Goal: Transaction & Acquisition: Download file/media

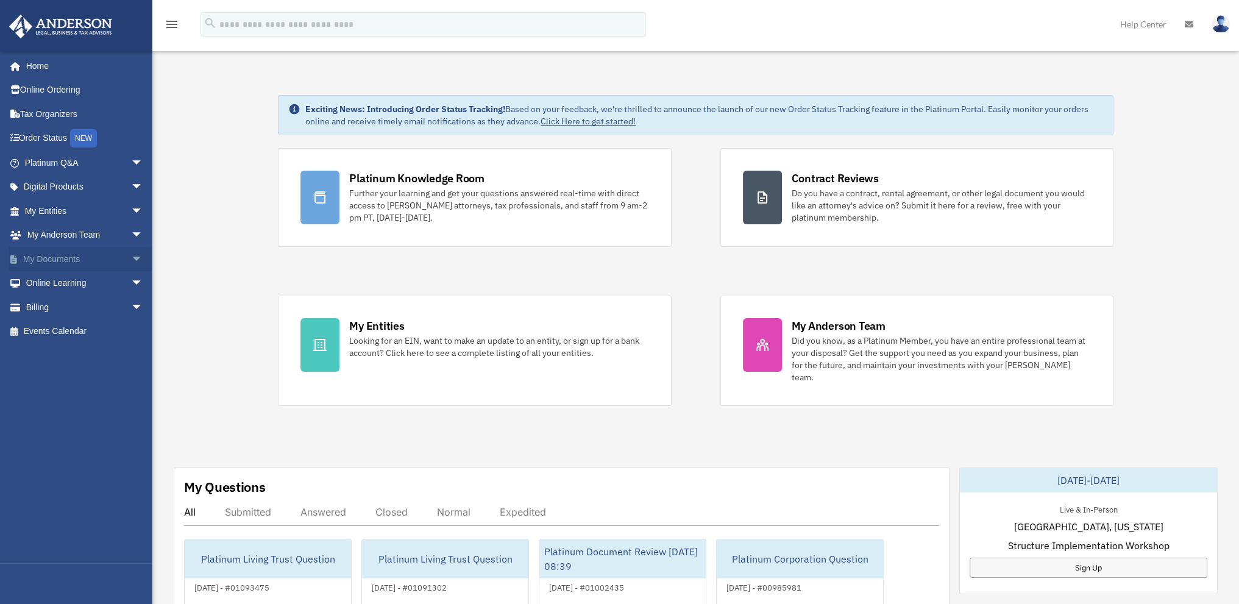
click at [46, 254] on link "My Documents arrow_drop_down" at bounding box center [85, 259] width 153 height 24
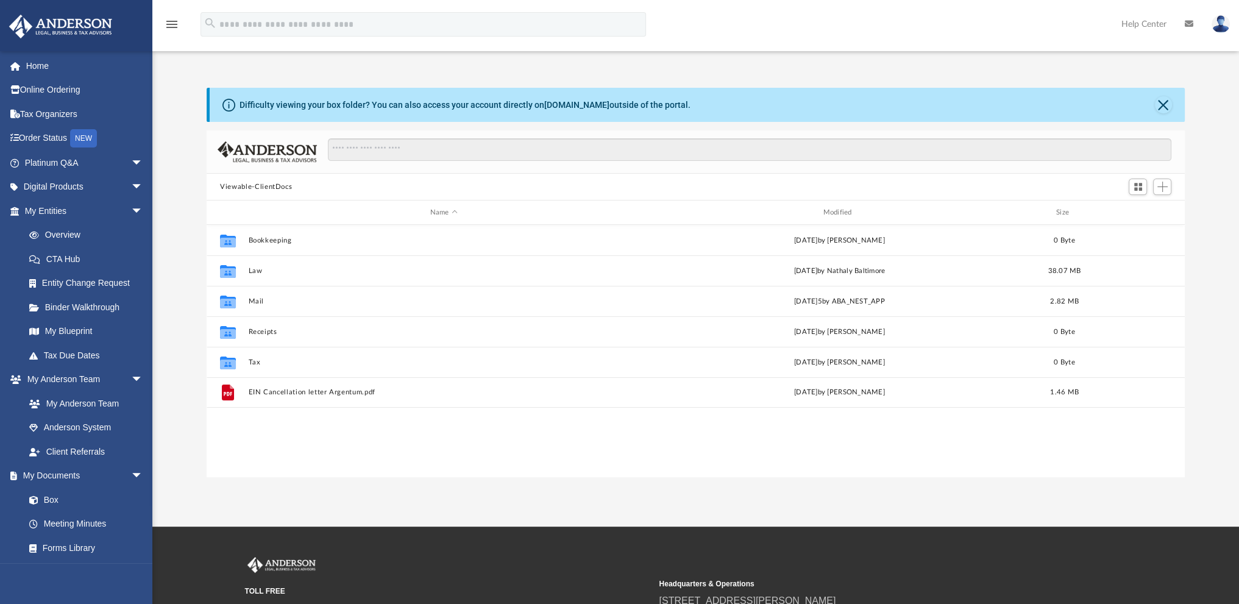
scroll to position [268, 968]
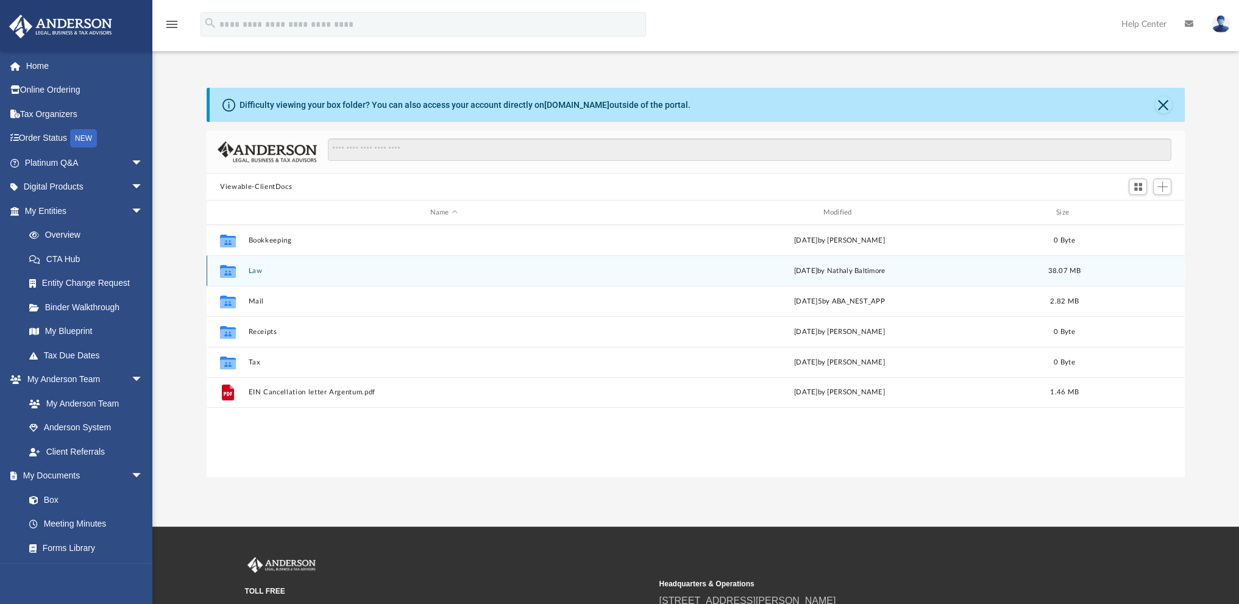
click at [254, 271] on button "Law" at bounding box center [444, 271] width 391 height 8
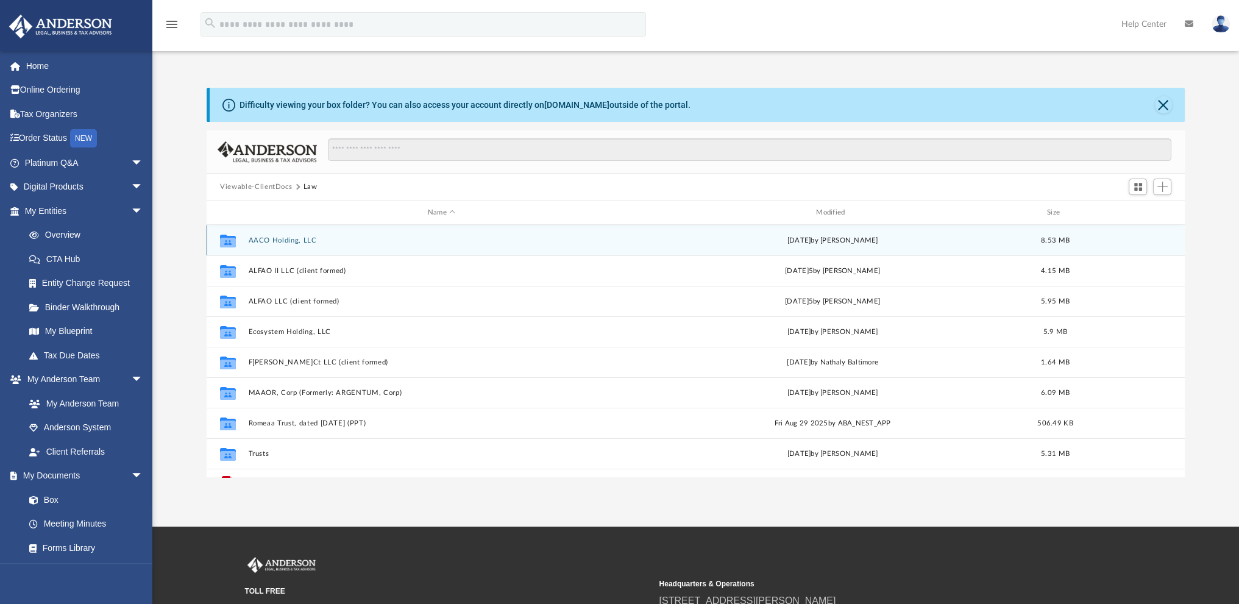
click at [266, 243] on button "AACO Holding, LLC" at bounding box center [442, 240] width 386 height 8
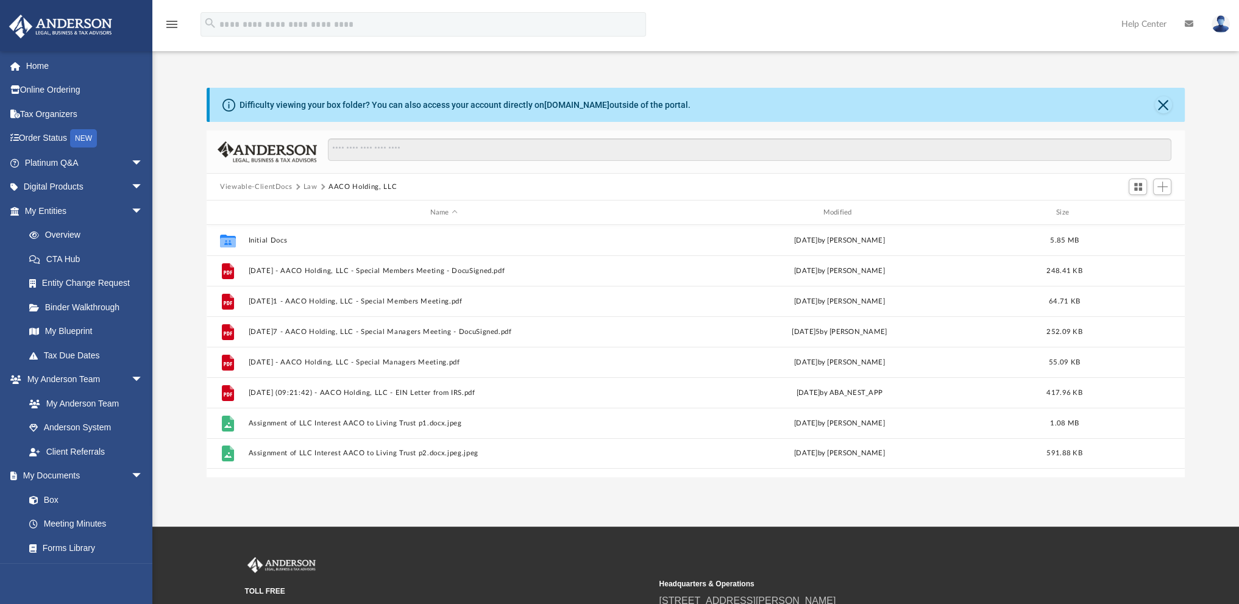
click at [304, 184] on button "Law" at bounding box center [311, 187] width 14 height 11
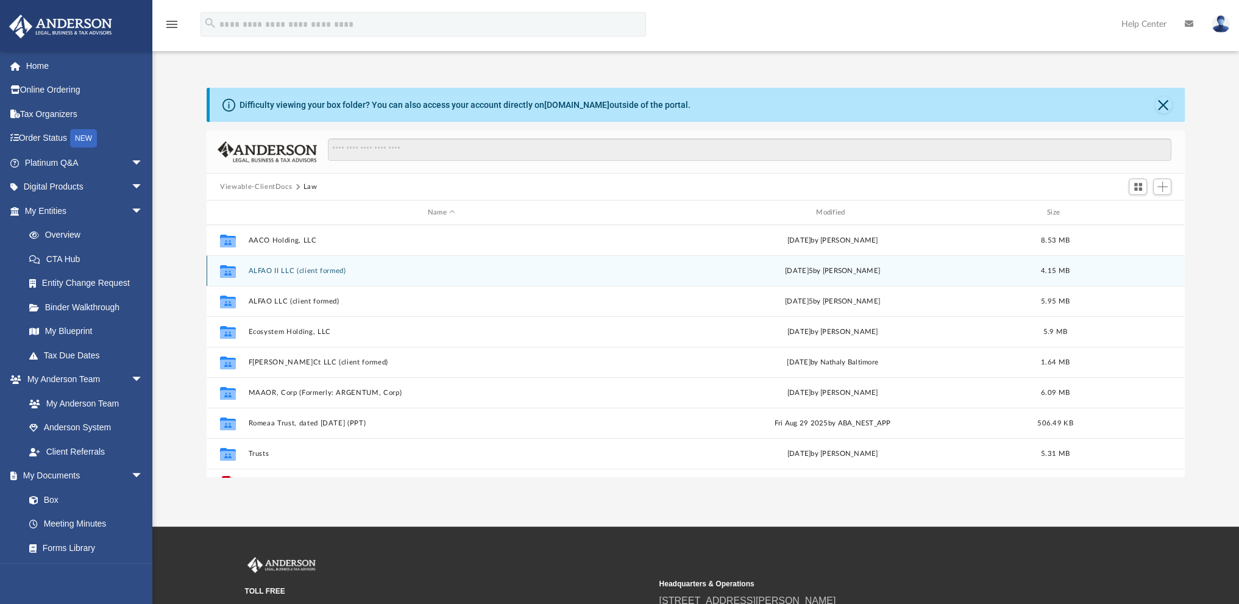
click at [271, 271] on button "ALFAO II LLC (client formed)" at bounding box center [442, 271] width 386 height 8
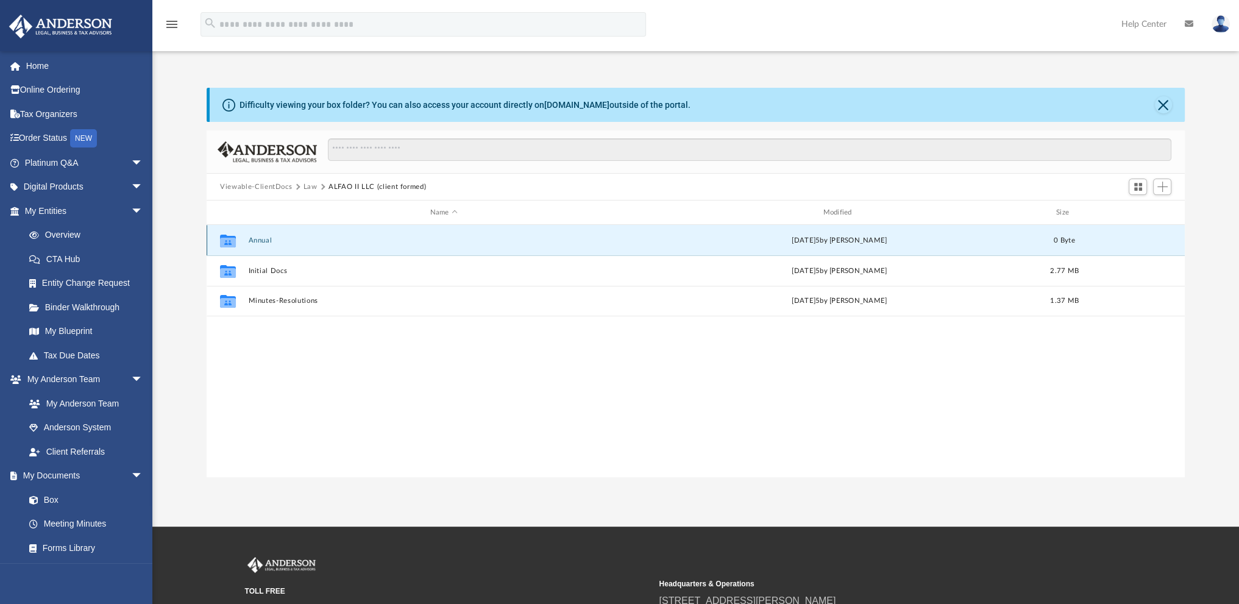
click at [263, 241] on button "Annual" at bounding box center [444, 240] width 391 height 8
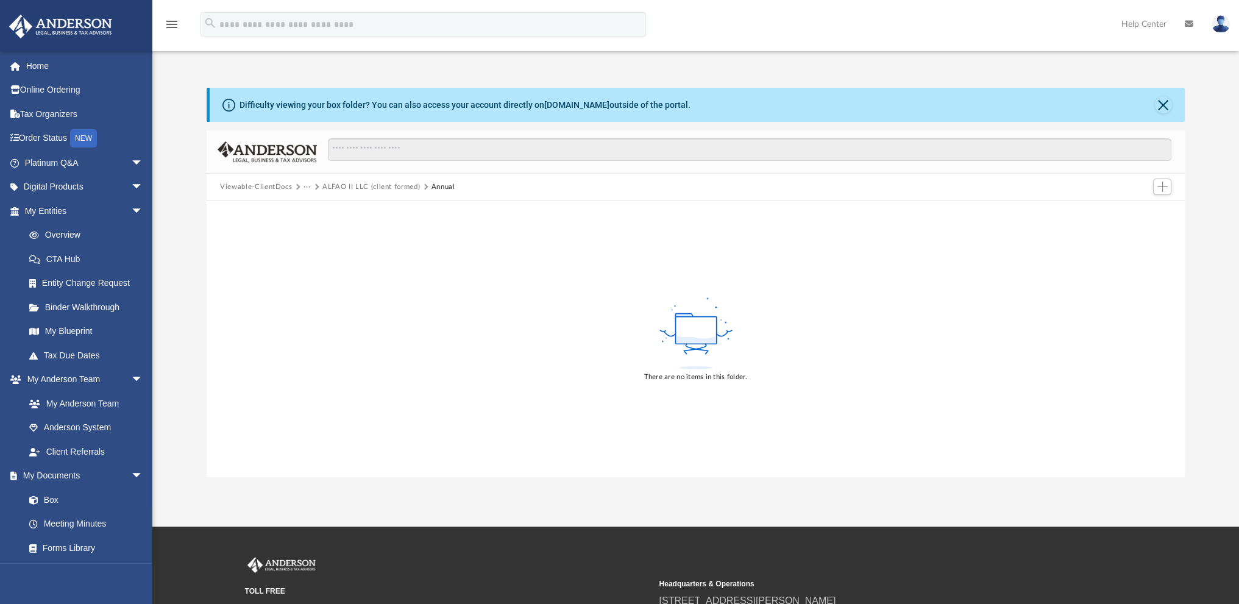
click at [325, 185] on button "ALFAO II LLC (client formed)" at bounding box center [371, 187] width 98 height 11
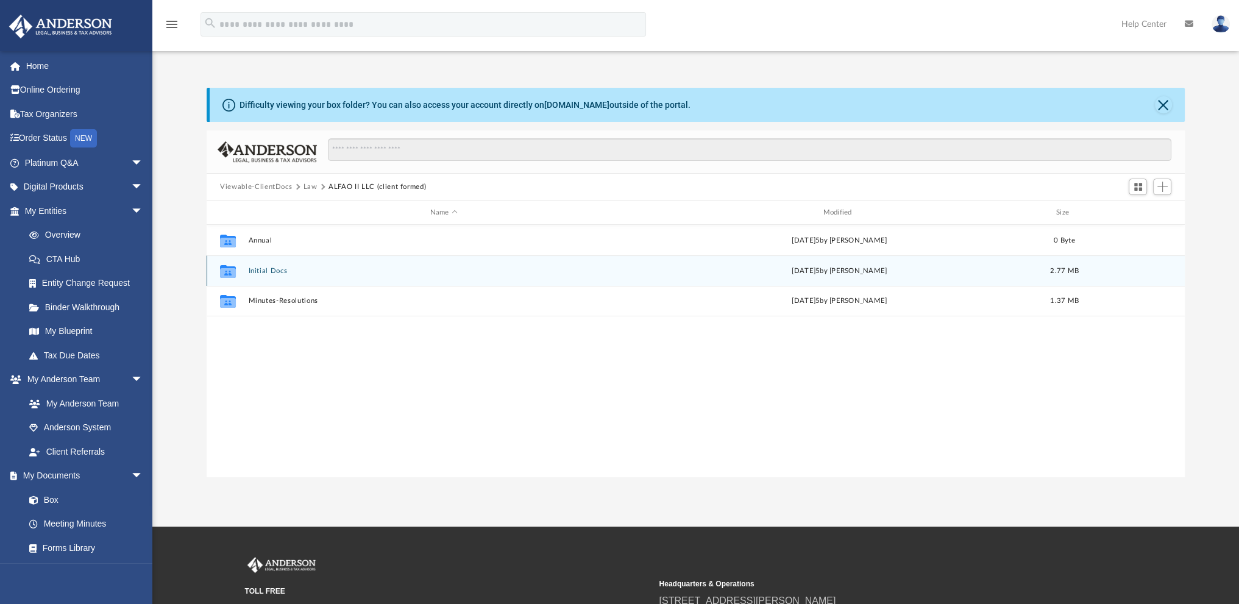
click at [268, 267] on button "Initial Docs" at bounding box center [444, 271] width 391 height 8
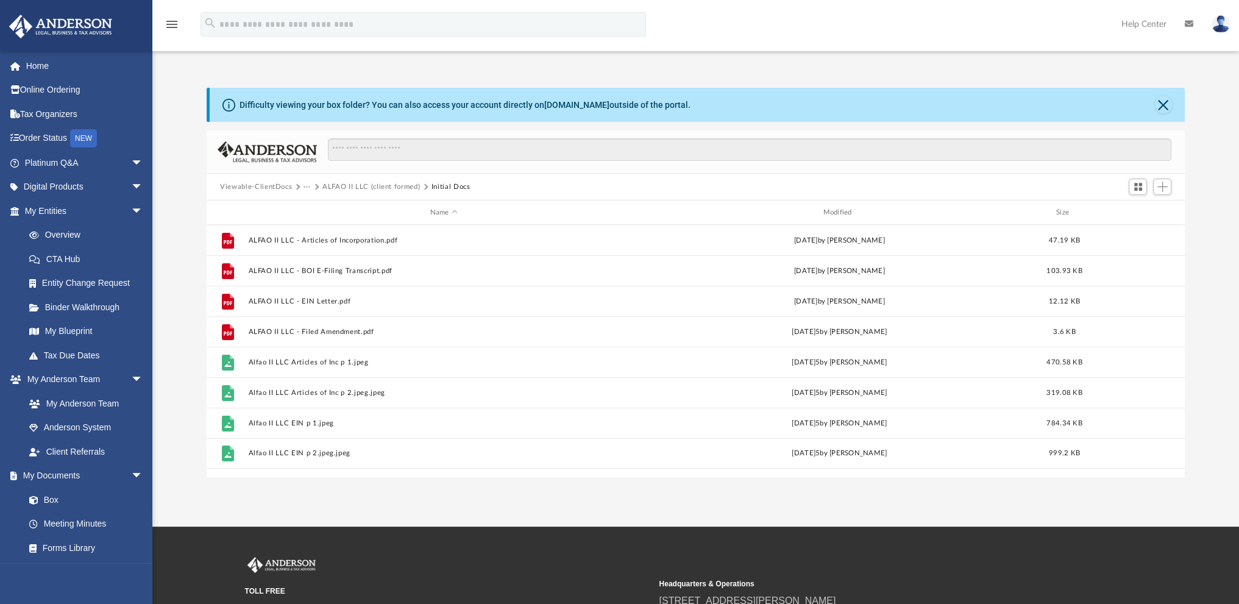
click at [330, 186] on button "ALFAO II LLC (client formed)" at bounding box center [371, 187] width 98 height 11
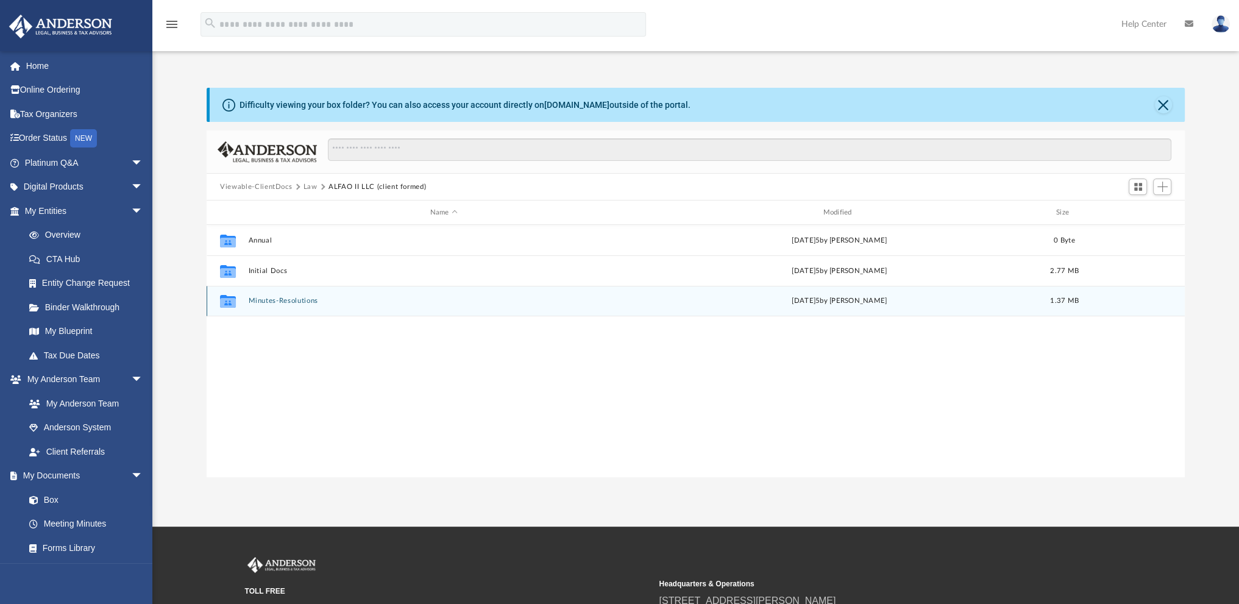
click at [277, 300] on button "Minutes-Resolutions" at bounding box center [444, 301] width 391 height 8
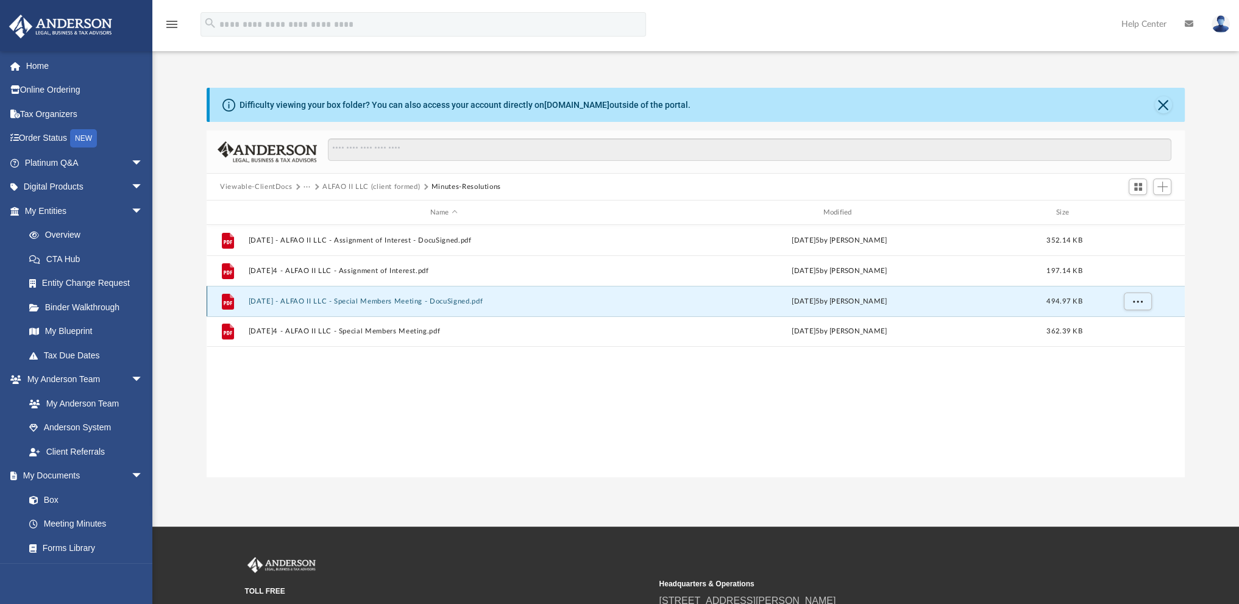
click at [285, 302] on button "[DATE] - ALFAO II LLC - Special Members Meeting - DocuSigned.pdf" at bounding box center [444, 301] width 391 height 8
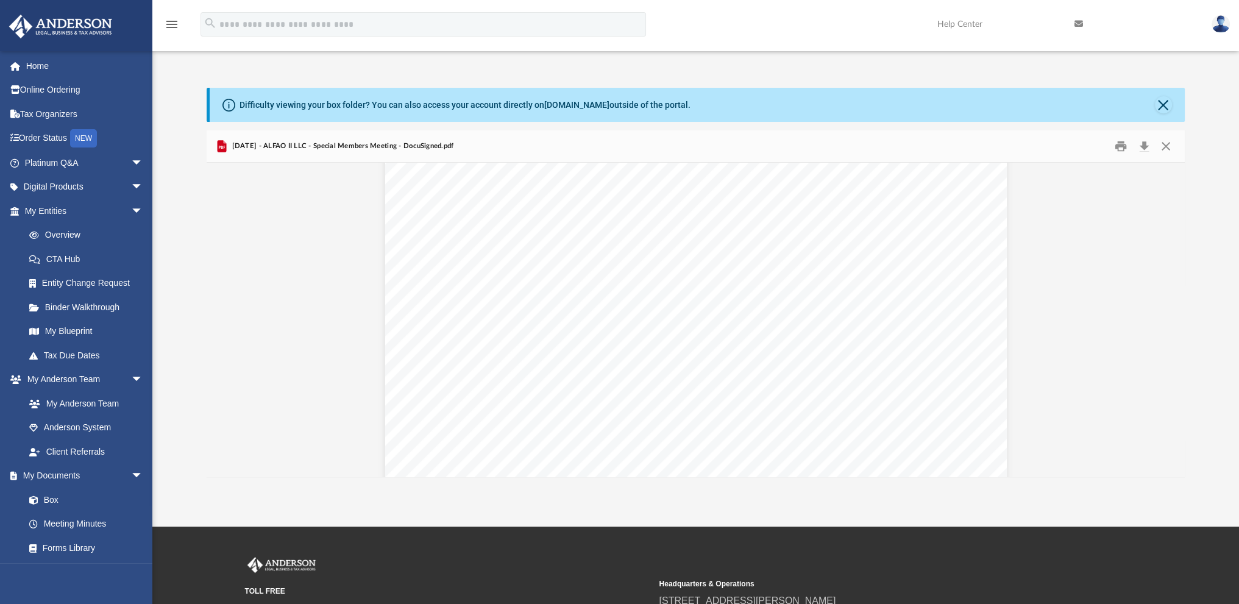
scroll to position [0, 0]
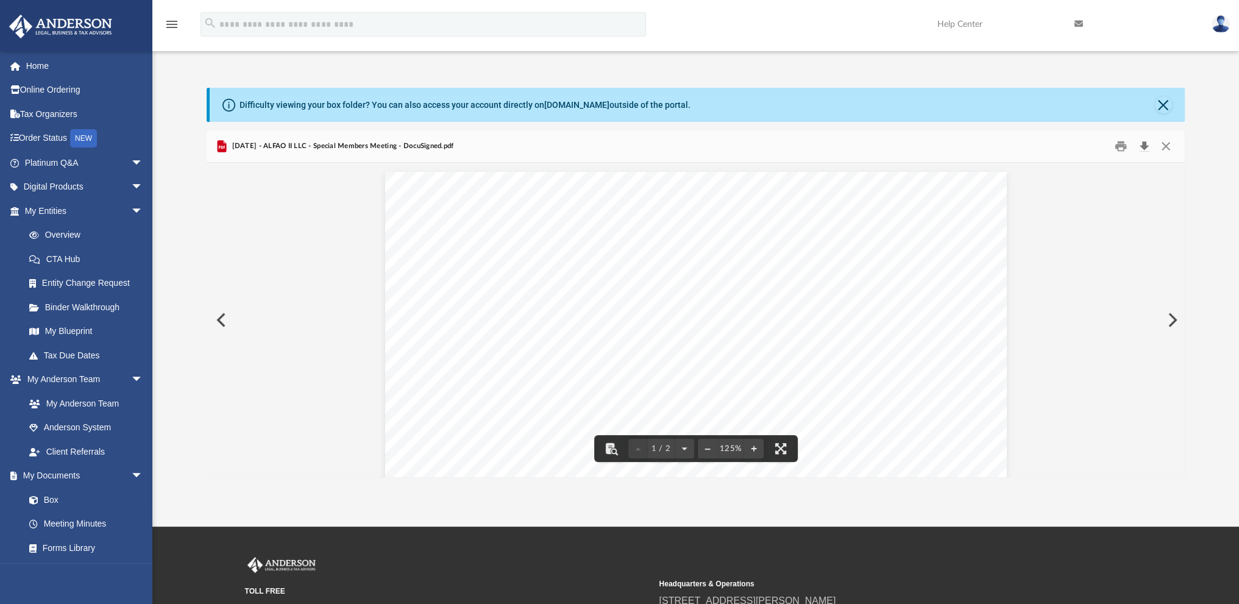
click at [1142, 143] on button "Download" at bounding box center [1144, 146] width 22 height 19
click at [1165, 147] on button "Close" at bounding box center [1165, 146] width 22 height 19
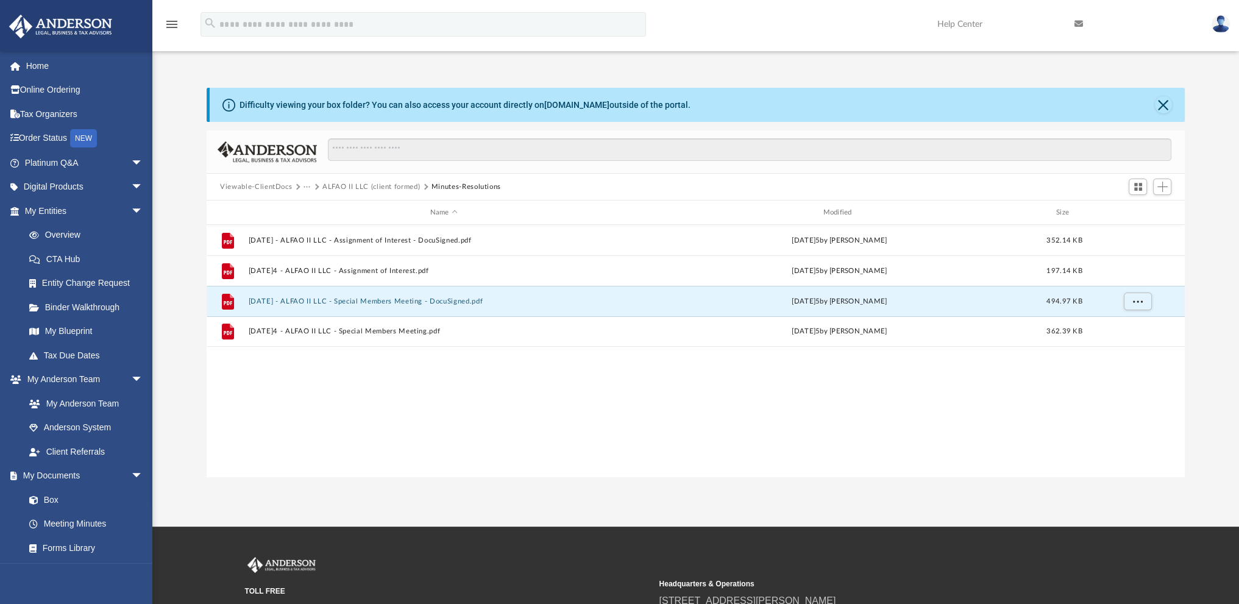
click at [332, 187] on button "ALFAO II LLC (client formed)" at bounding box center [371, 187] width 98 height 11
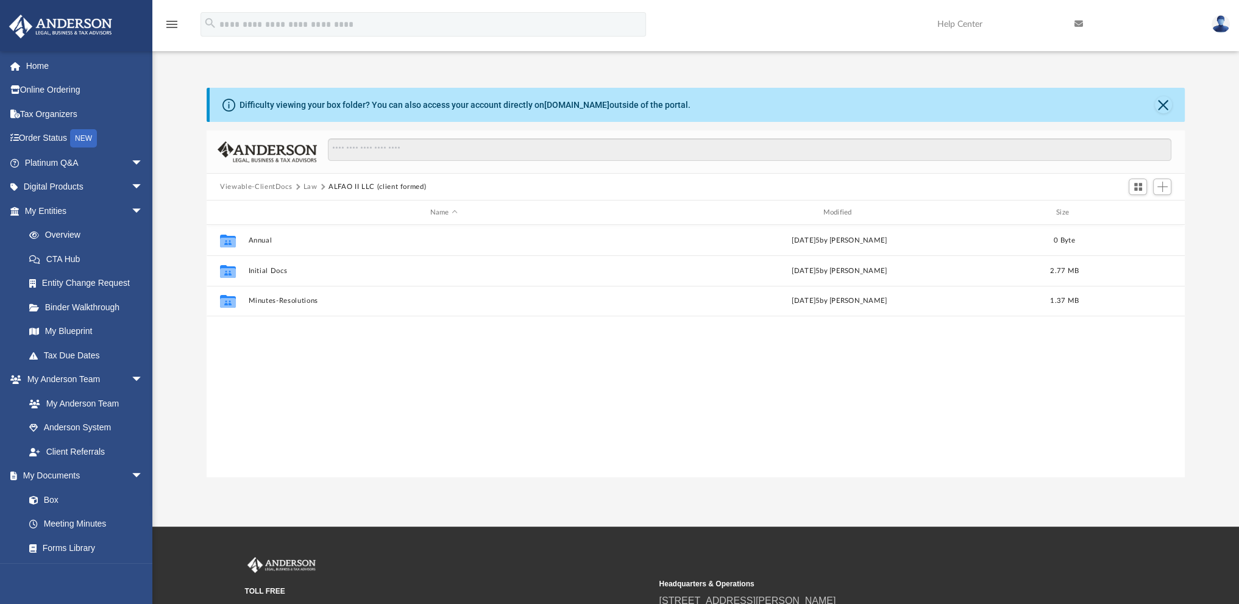
click at [307, 186] on button "Law" at bounding box center [311, 187] width 14 height 11
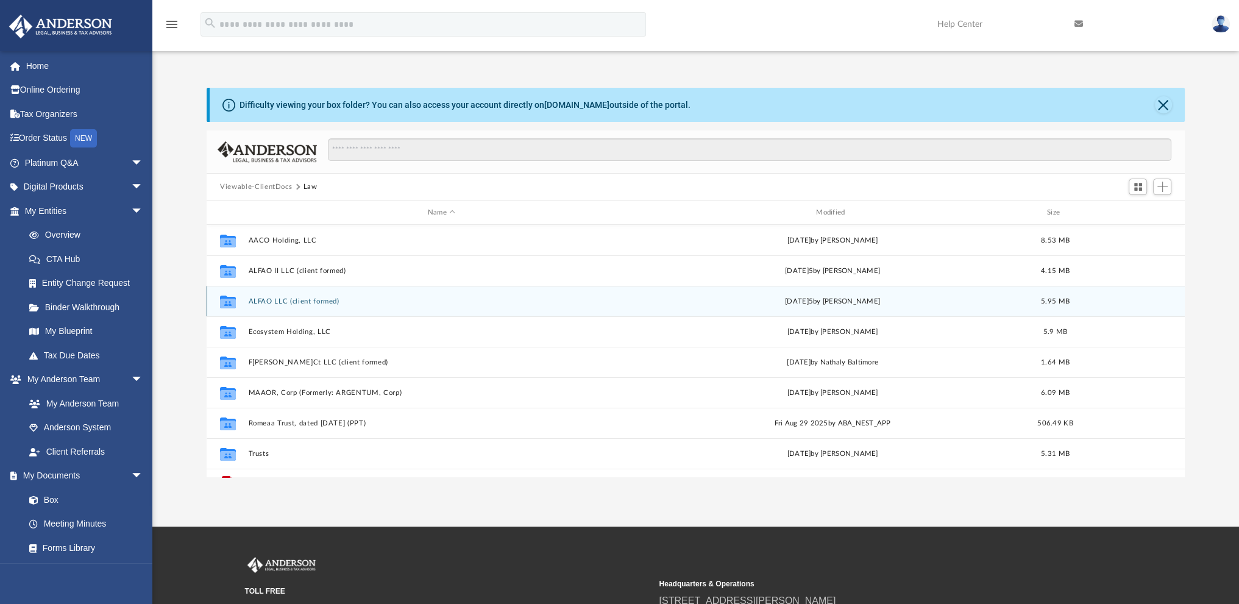
click at [274, 298] on button "ALFAO LLC (client formed)" at bounding box center [442, 301] width 386 height 8
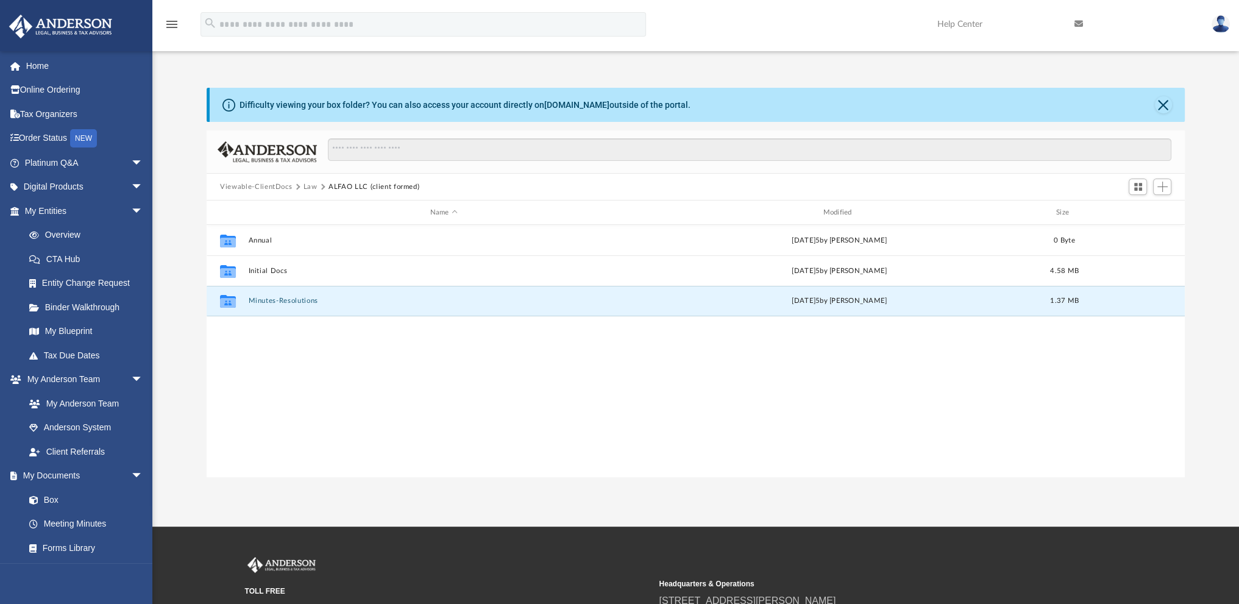
drag, startPoint x: 274, startPoint y: 298, endPoint x: 302, endPoint y: 375, distance: 82.0
click at [302, 375] on div "Collaborated Folder Annual [DATE]5 by [PERSON_NAME]0 Byte Collaborated Folder I…" at bounding box center [696, 351] width 978 height 252
click at [262, 300] on button "Minutes-Resolutions" at bounding box center [444, 301] width 391 height 8
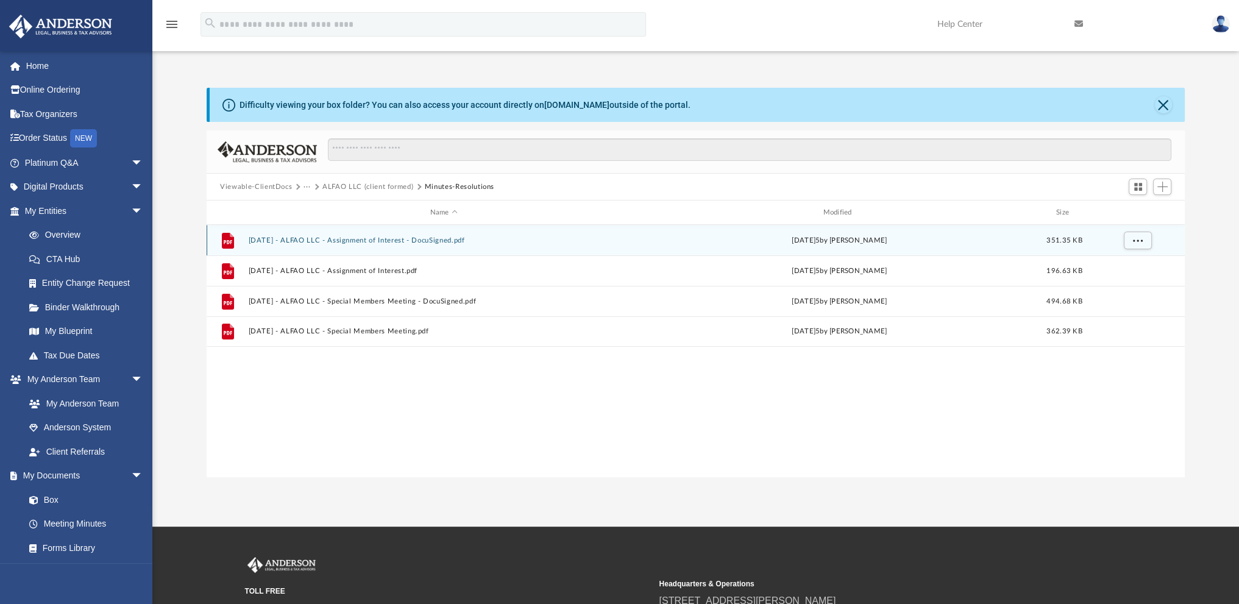
click at [295, 241] on button "[DATE] - ALFAO LLC - Assignment of Interest - DocuSigned.pdf" at bounding box center [444, 240] width 391 height 8
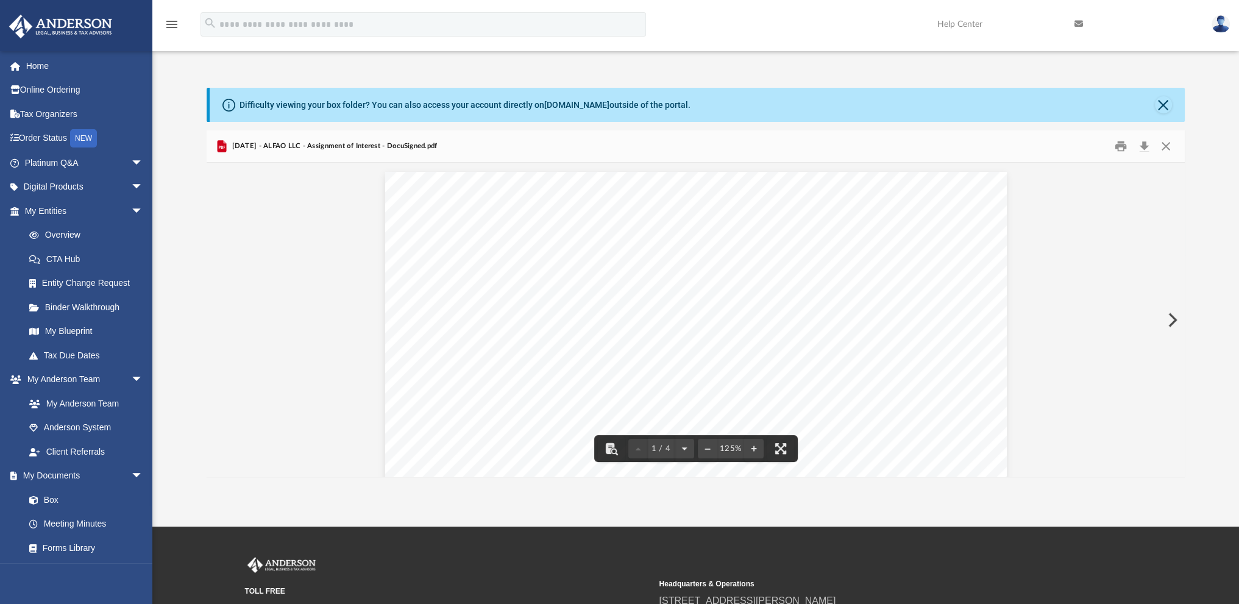
scroll to position [51, 0]
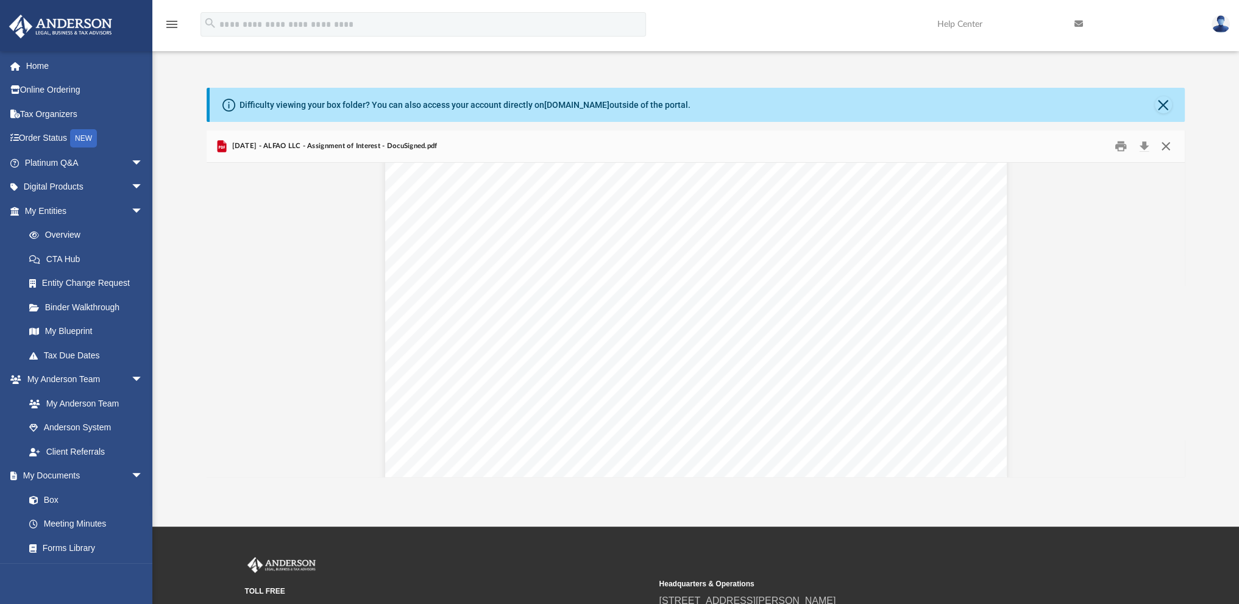
click at [1167, 143] on button "Close" at bounding box center [1165, 146] width 22 height 19
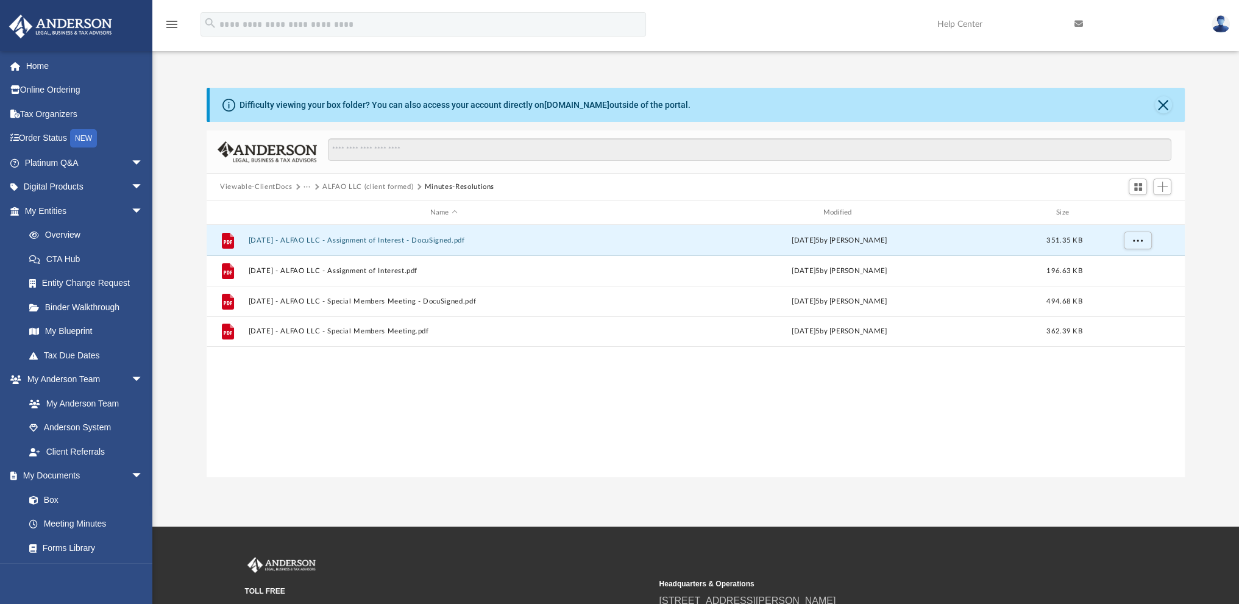
click at [279, 184] on button "Viewable-ClientDocs" at bounding box center [256, 187] width 72 height 11
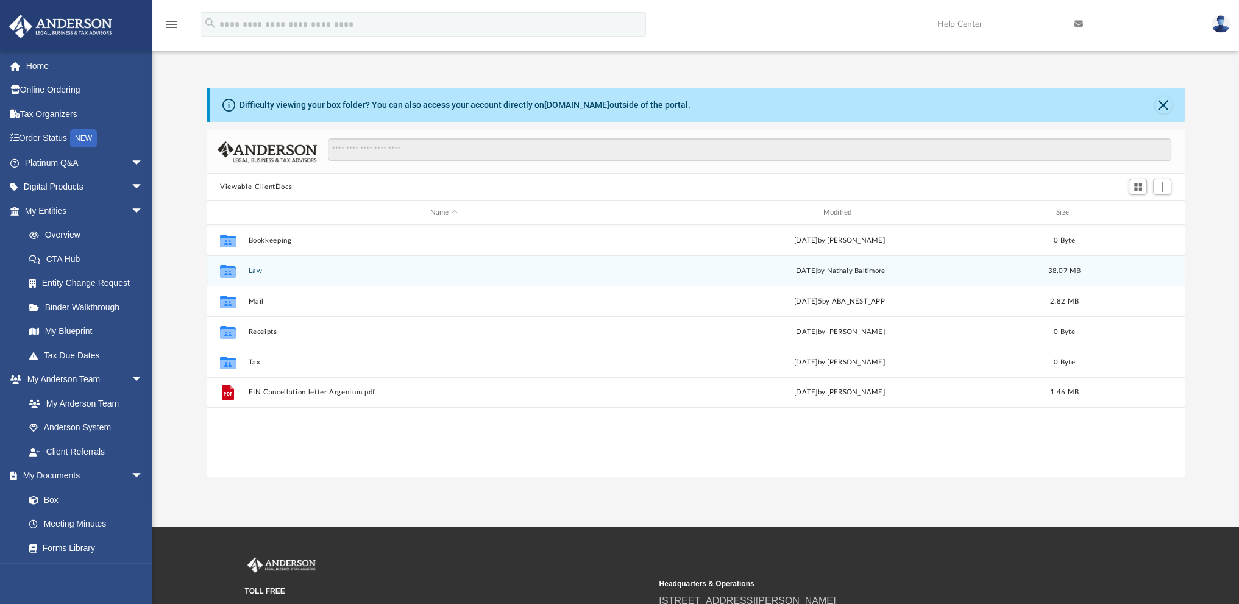
click at [255, 269] on button "Law" at bounding box center [444, 271] width 391 height 8
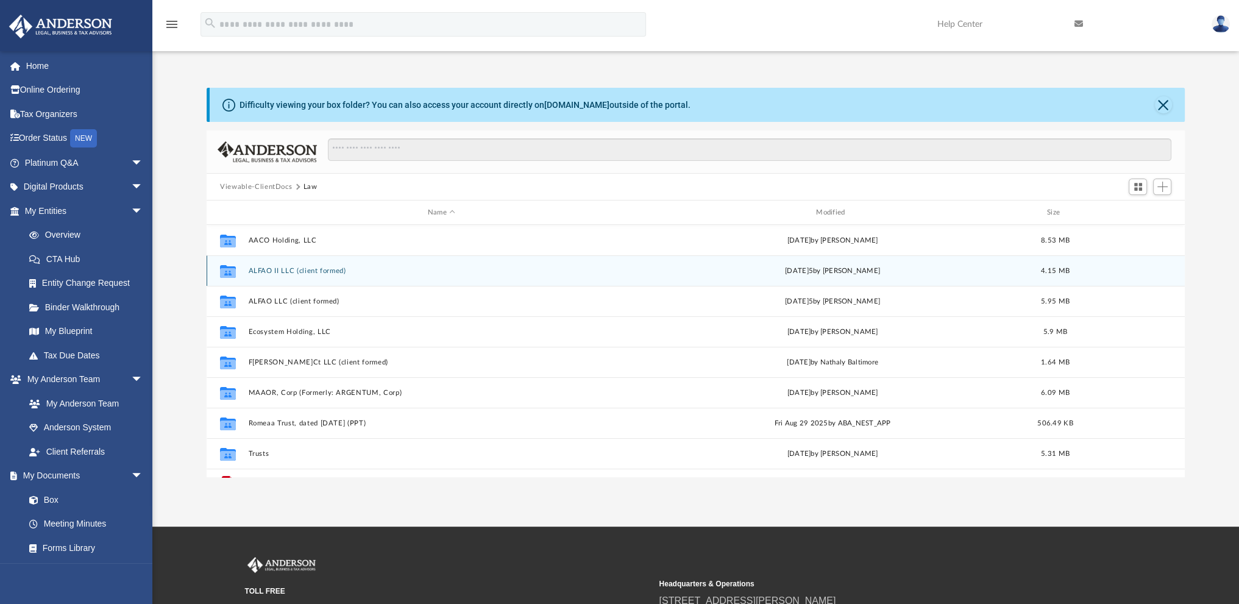
click at [266, 269] on button "ALFAO II LLC (client formed)" at bounding box center [442, 271] width 386 height 8
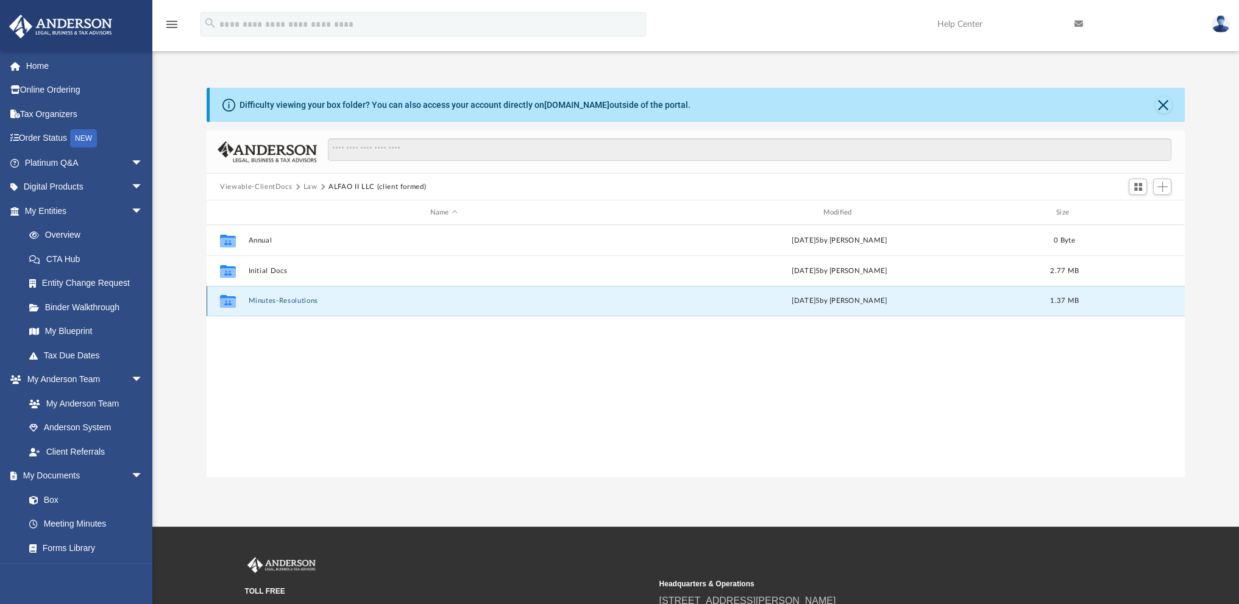
click at [263, 300] on button "Minutes-Resolutions" at bounding box center [444, 301] width 391 height 8
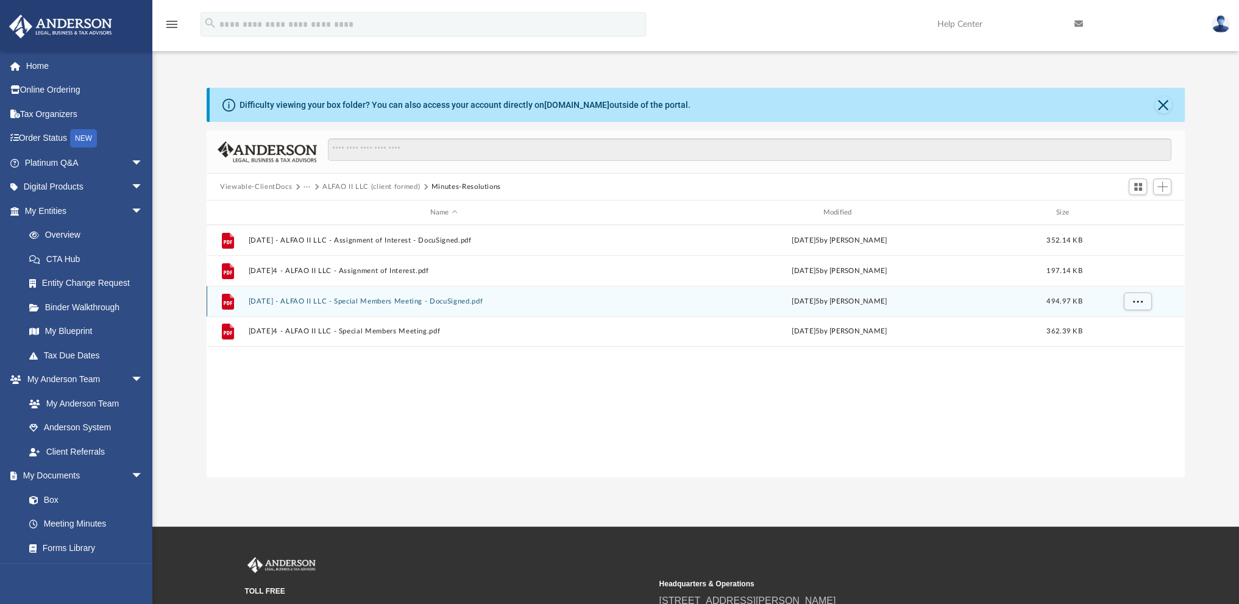
click at [265, 302] on button "[DATE] - ALFAO II LLC - Special Members Meeting - DocuSigned.pdf" at bounding box center [444, 301] width 391 height 8
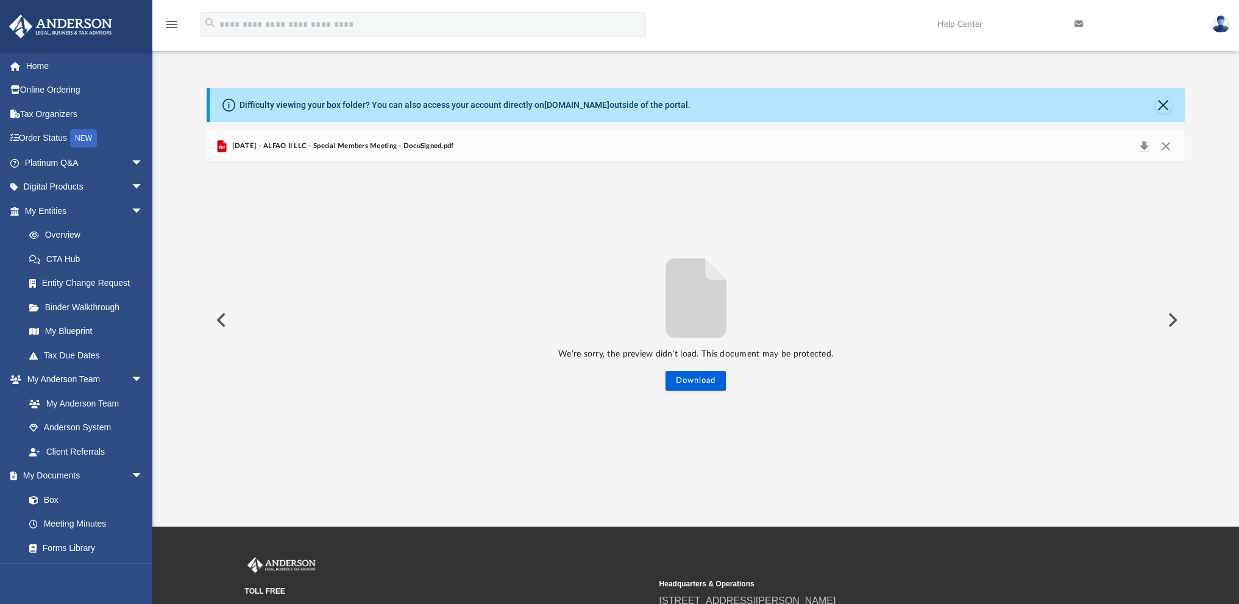
click at [221, 321] on button "Preview" at bounding box center [220, 320] width 27 height 34
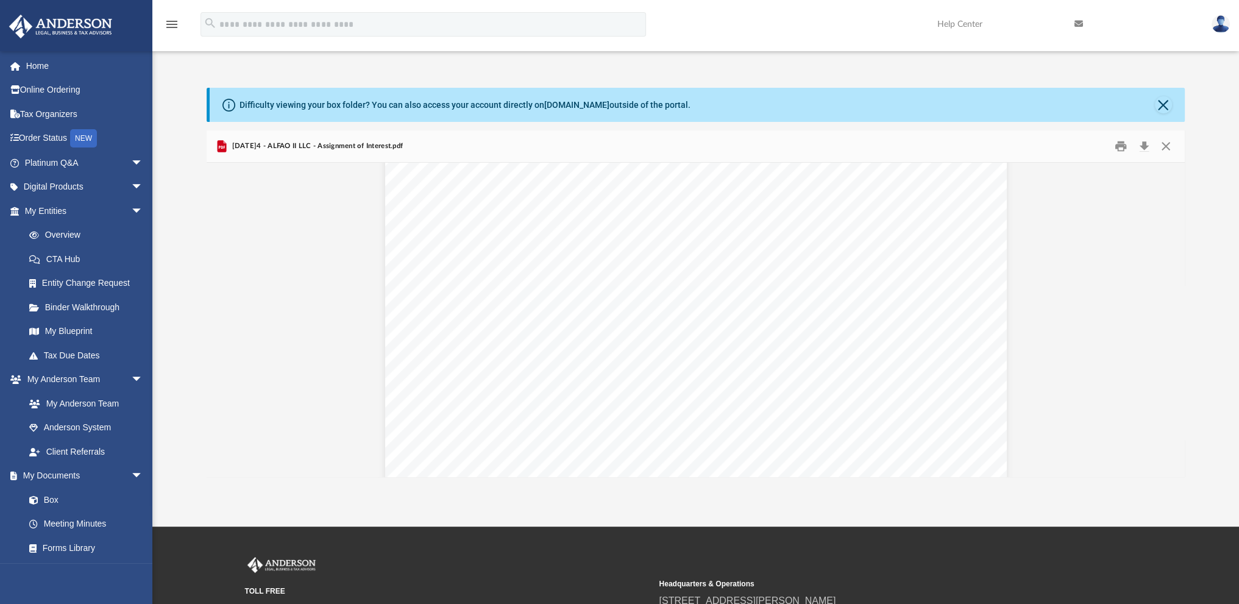
scroll to position [1660, 0]
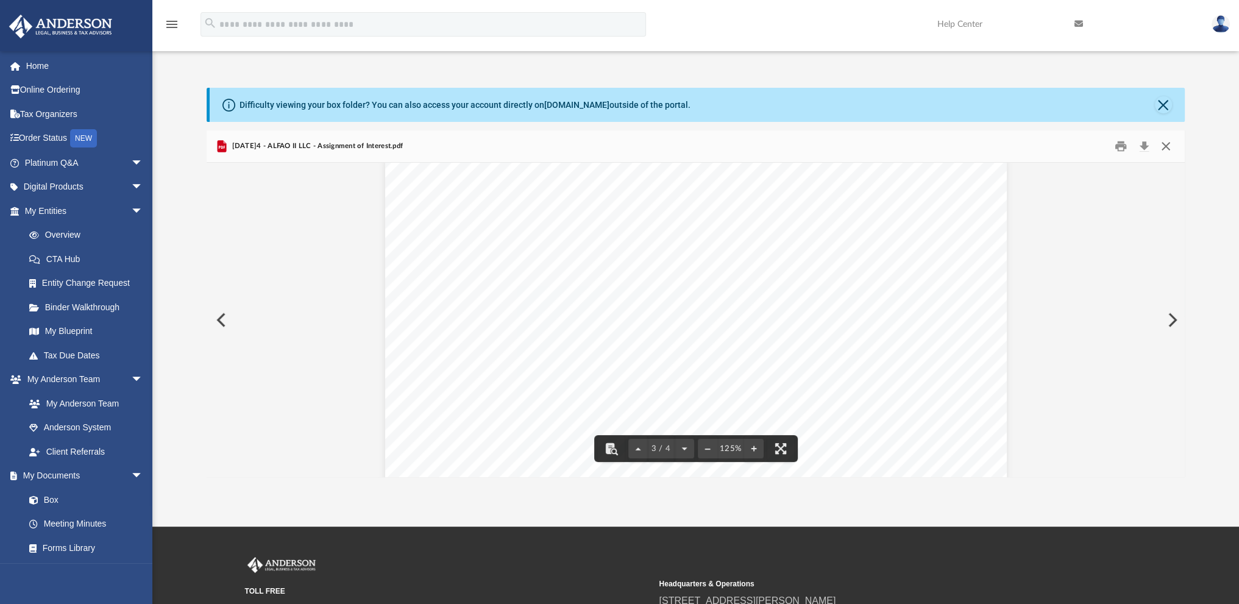
click at [1164, 144] on button "Close" at bounding box center [1165, 146] width 22 height 19
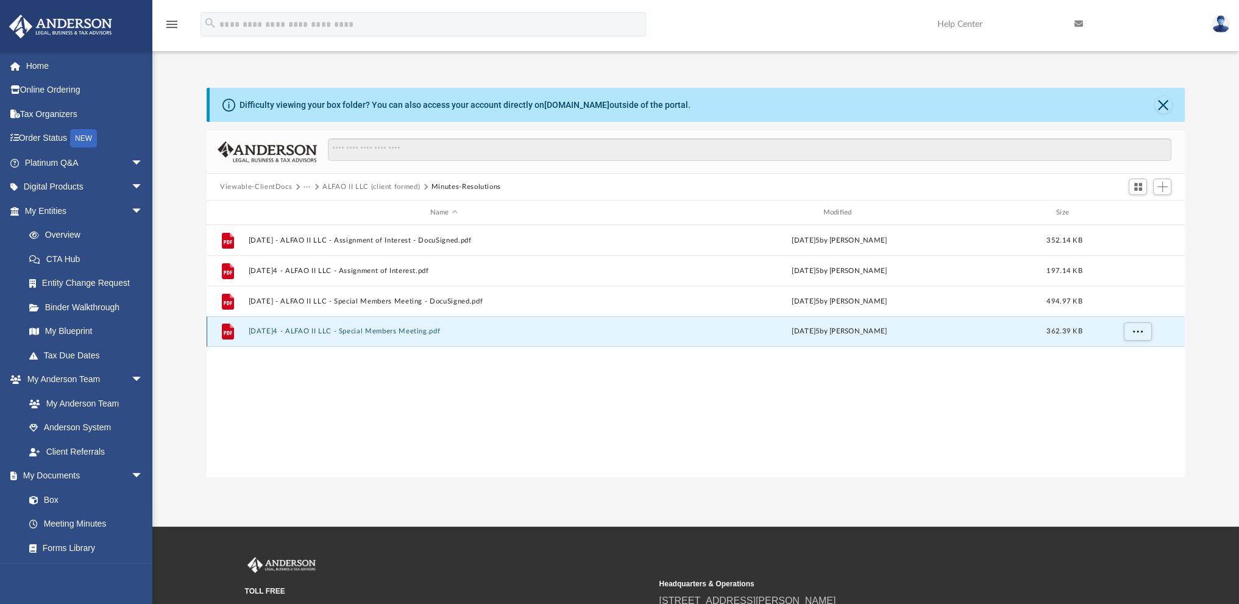
click at [300, 331] on button "[DATE]4 - ALFAO II LLC - Special Members Meeting.pdf" at bounding box center [444, 331] width 391 height 8
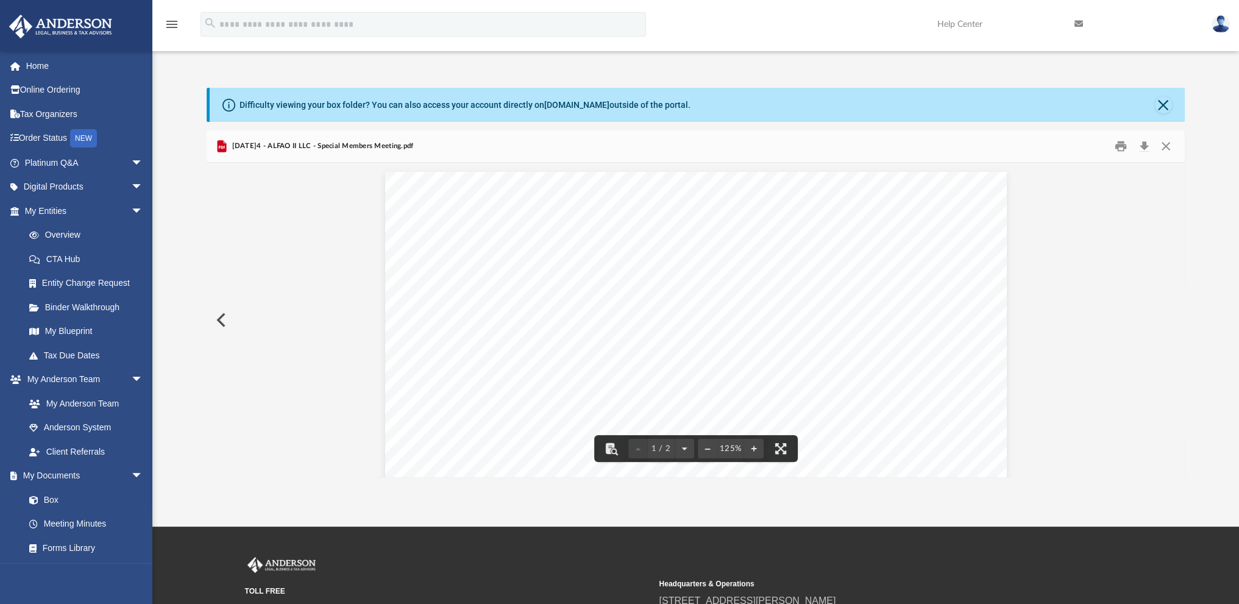
click at [1187, 195] on div "Difficulty viewing your box folder? You can also access your account directly o…" at bounding box center [695, 282] width 1087 height 389
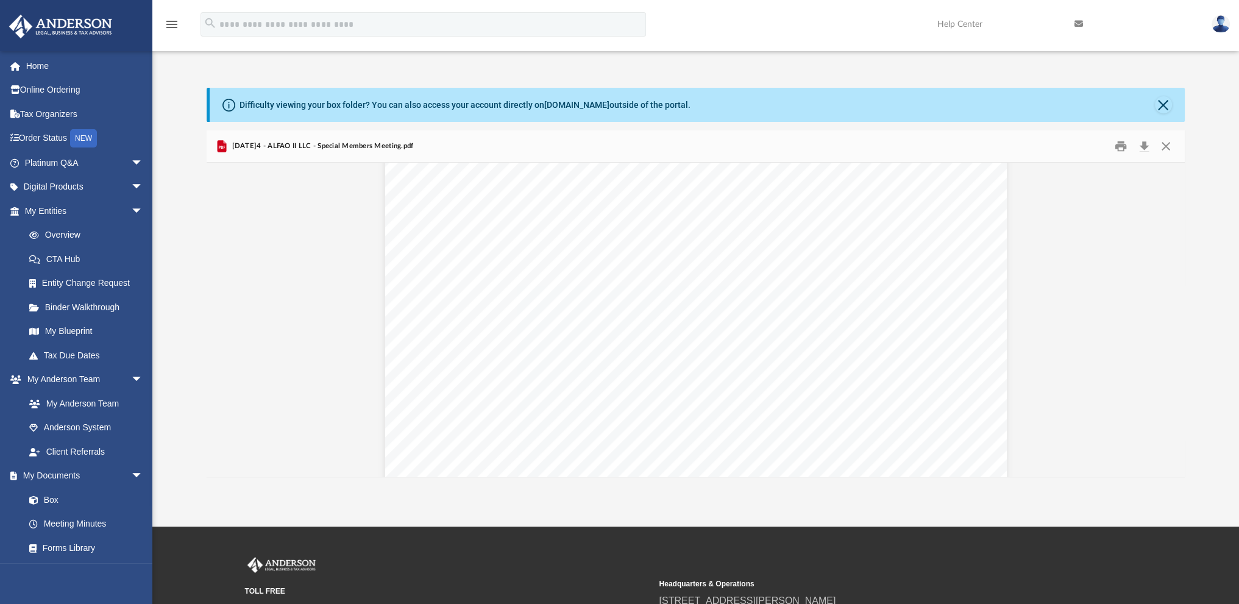
scroll to position [272, 0]
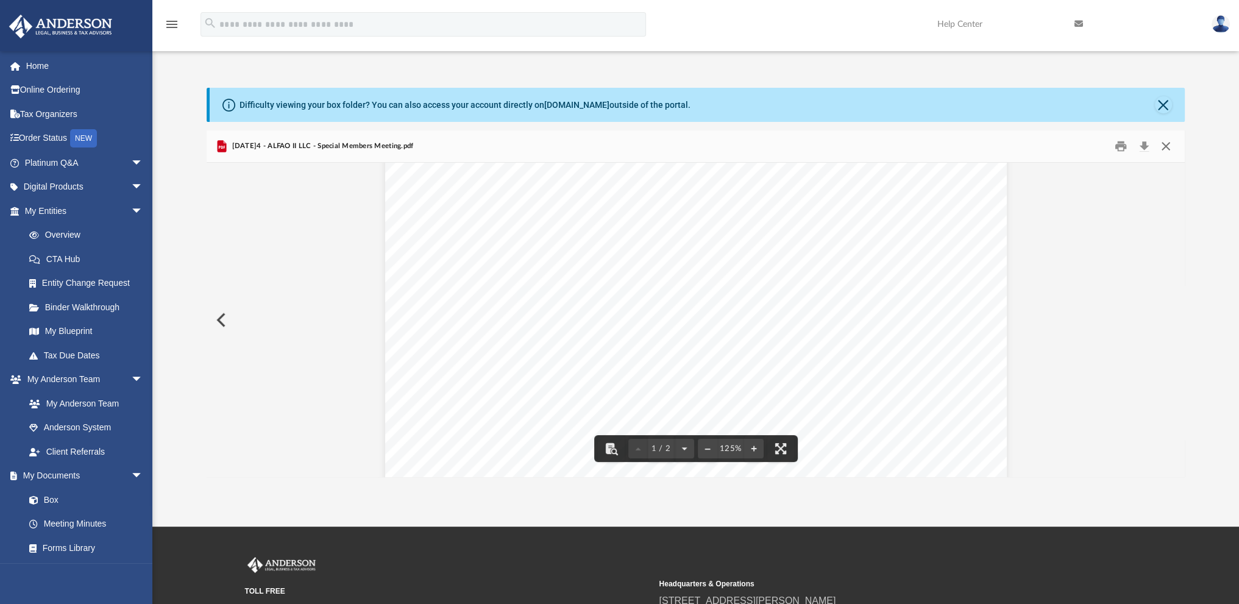
click at [1162, 143] on button "Close" at bounding box center [1165, 146] width 22 height 19
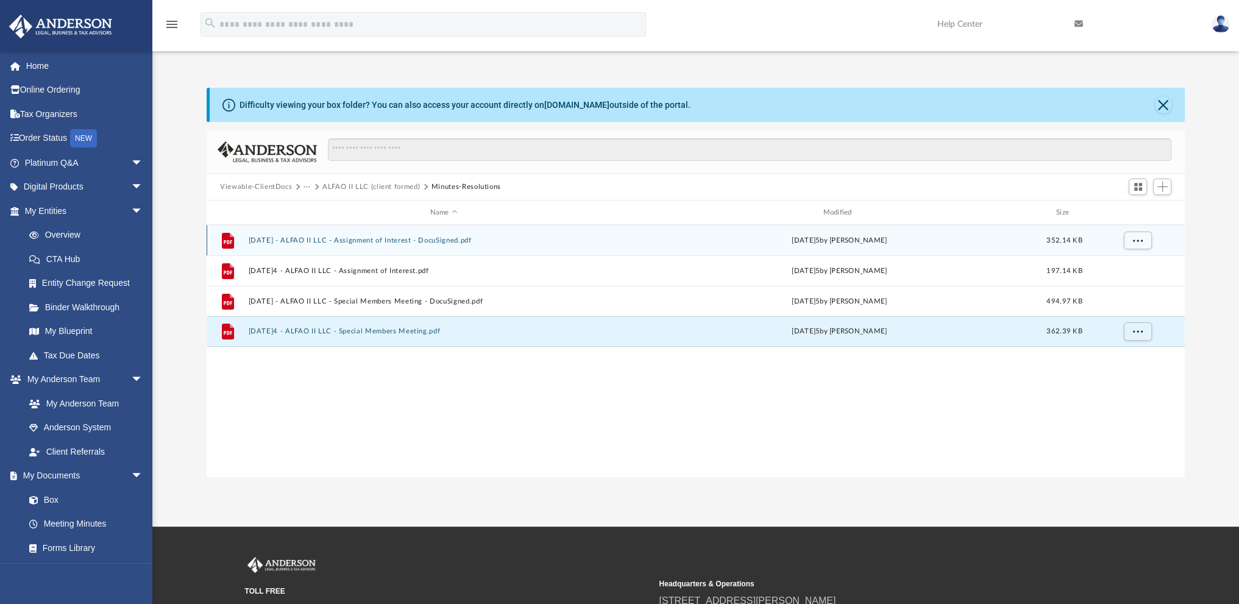
click at [280, 238] on button "[DATE] - ALFAO II LLC - Assignment of Interest - DocuSigned.pdf" at bounding box center [444, 240] width 391 height 8
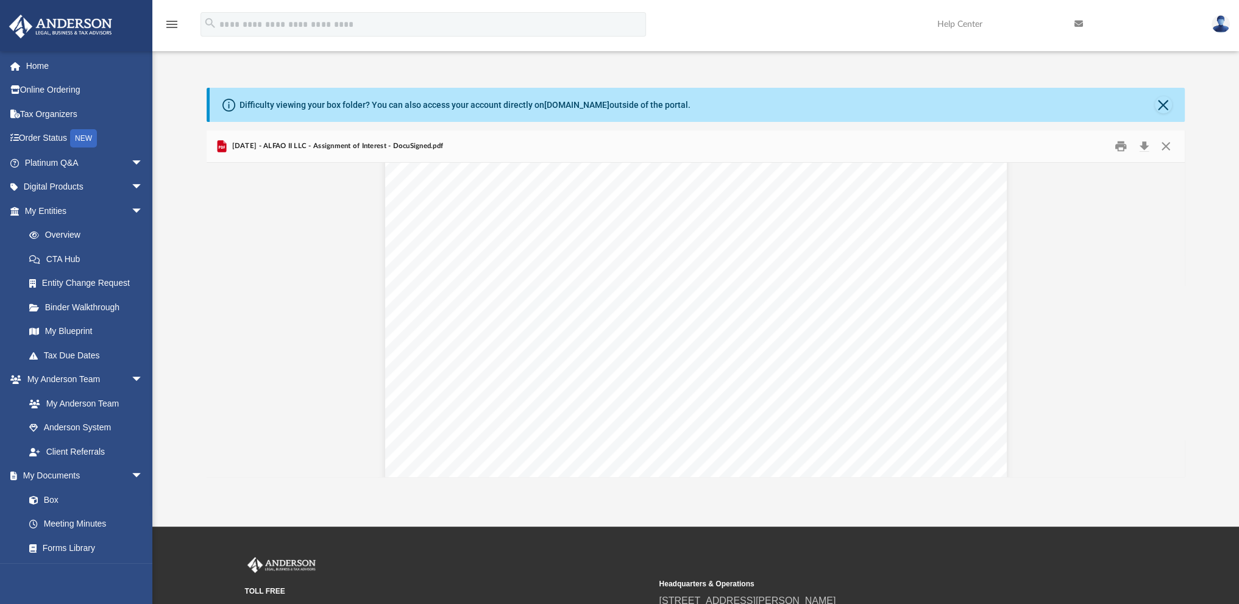
scroll to position [2039, 0]
click at [1145, 146] on button "Download" at bounding box center [1144, 146] width 22 height 19
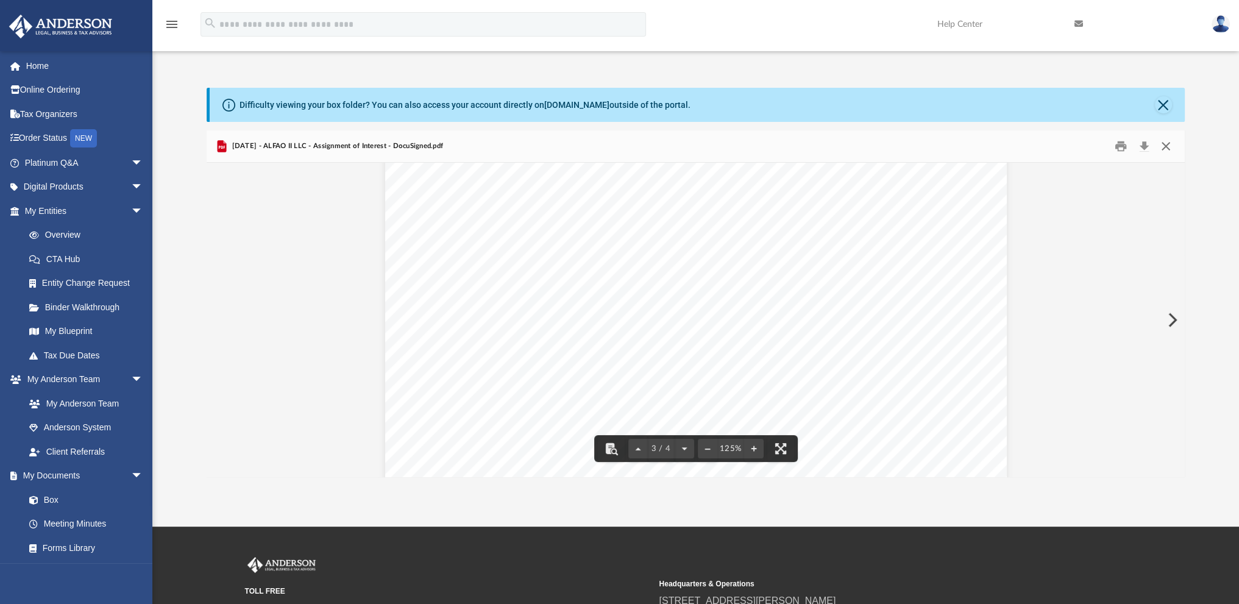
click at [1167, 146] on button "Close" at bounding box center [1165, 146] width 22 height 19
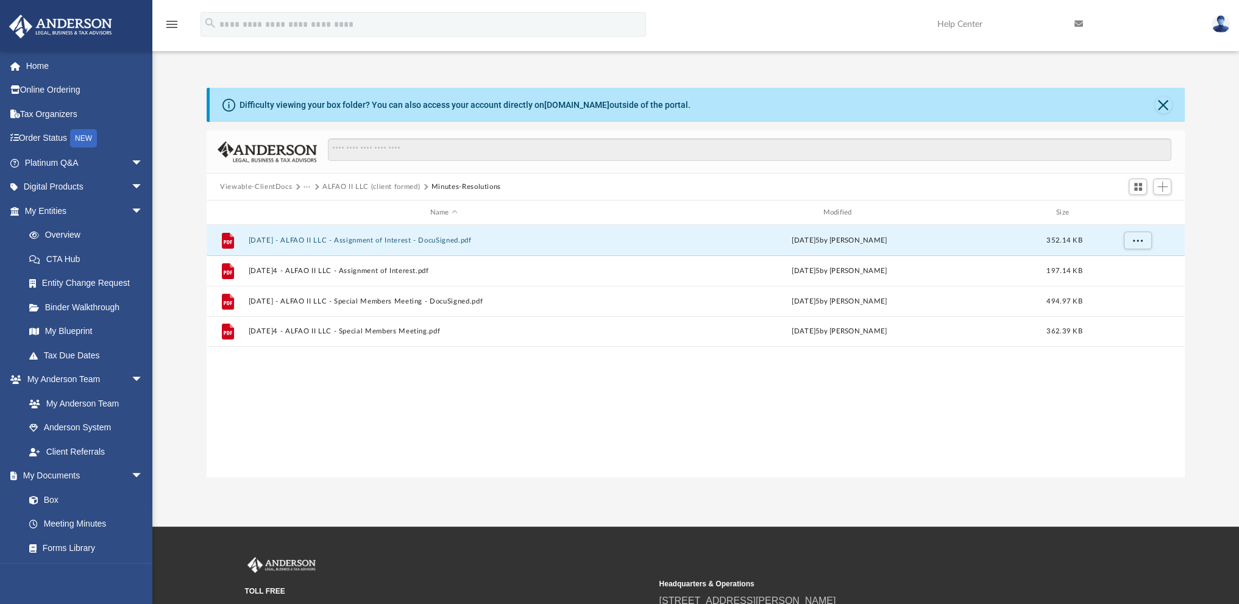
click at [338, 184] on button "ALFAO II LLC (client formed)" at bounding box center [371, 187] width 98 height 11
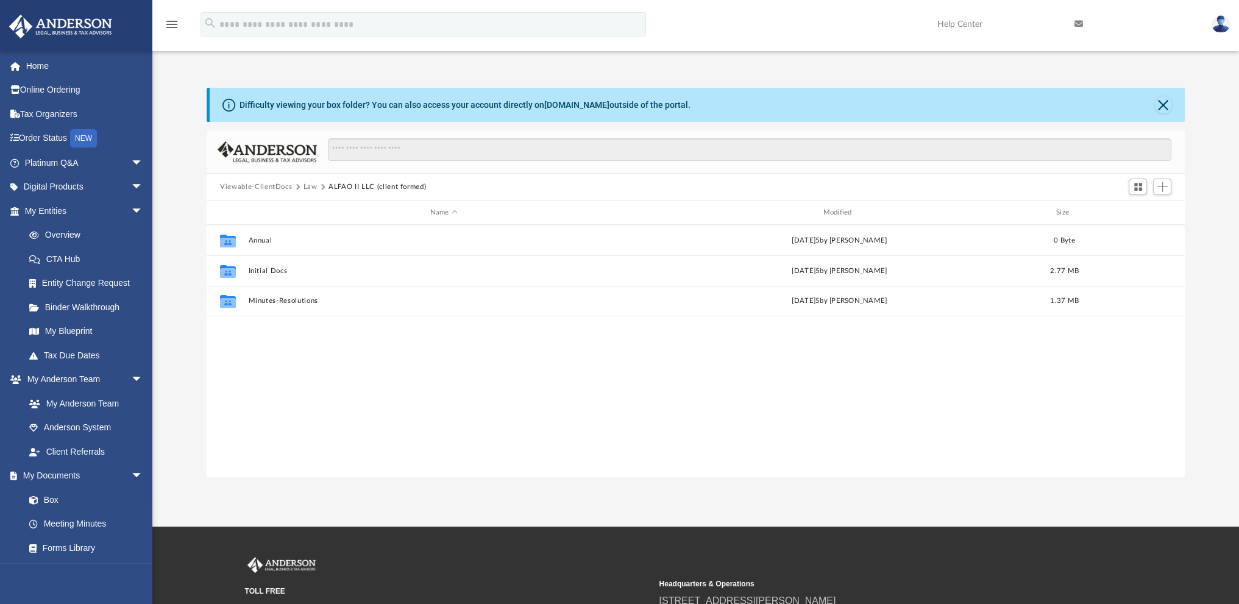
click at [310, 185] on button "Law" at bounding box center [311, 187] width 14 height 11
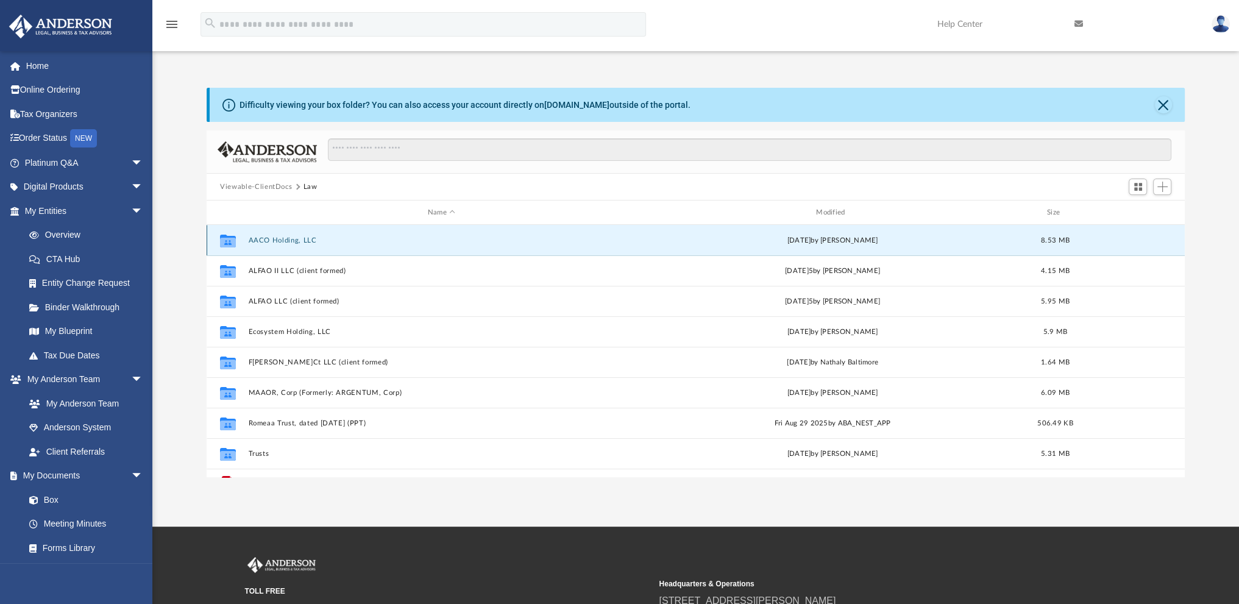
click at [272, 237] on button "AACO Holding, LLC" at bounding box center [442, 240] width 386 height 8
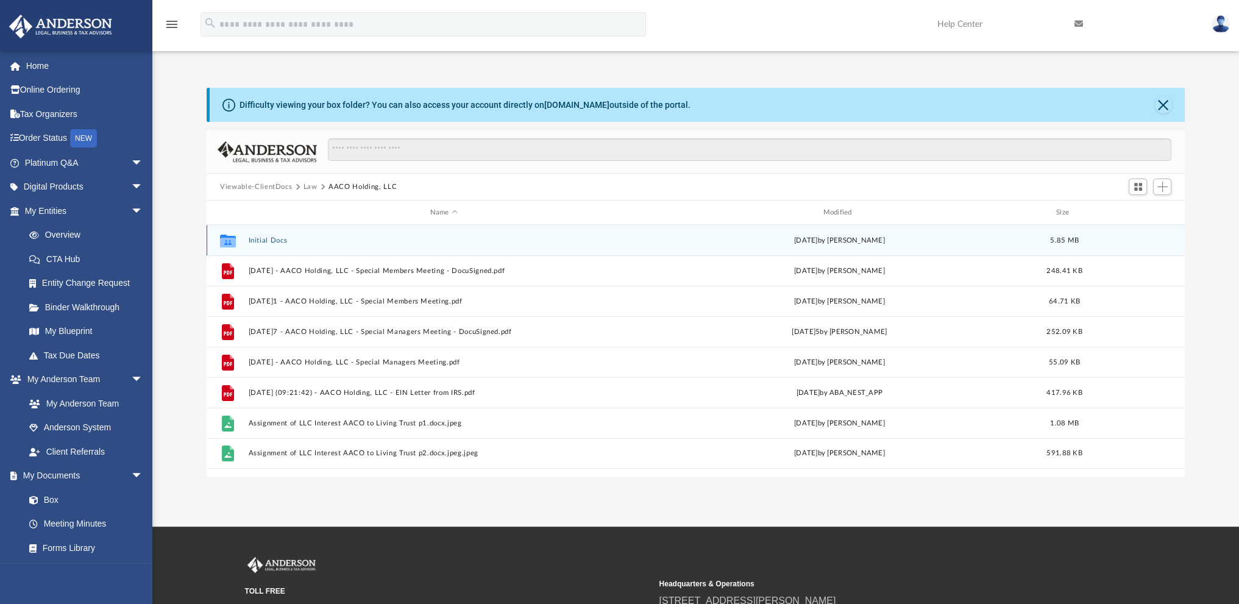
click at [261, 239] on button "Initial Docs" at bounding box center [444, 240] width 391 height 8
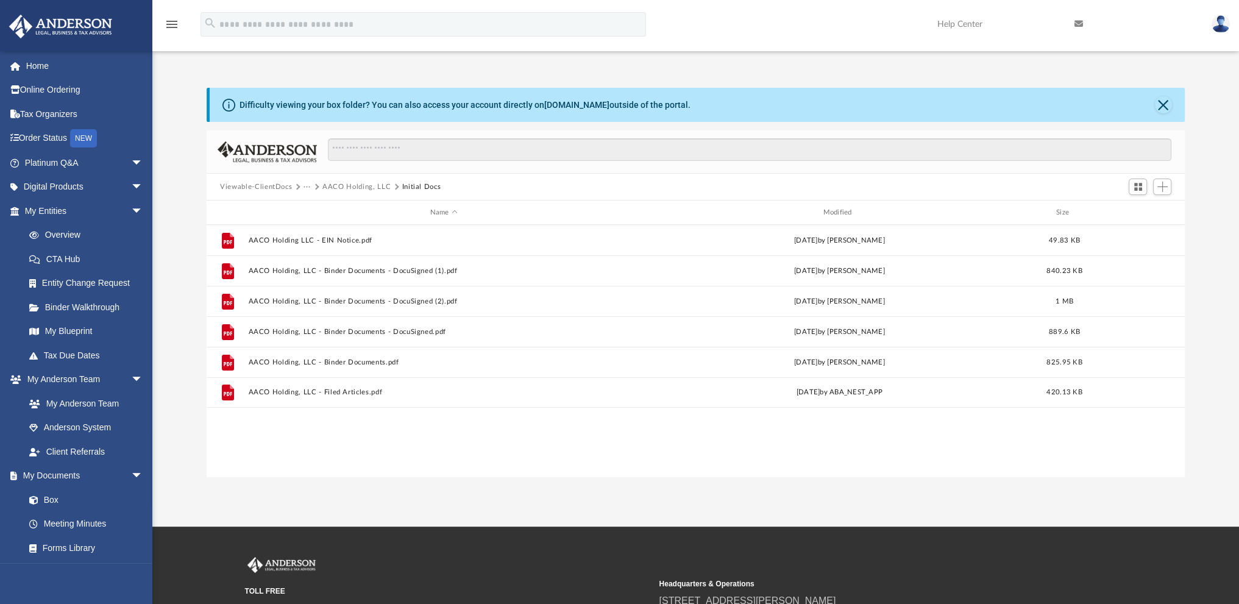
click at [308, 183] on button "···" at bounding box center [308, 187] width 8 height 11
click at [313, 206] on li "Law" at bounding box center [317, 208] width 14 height 13
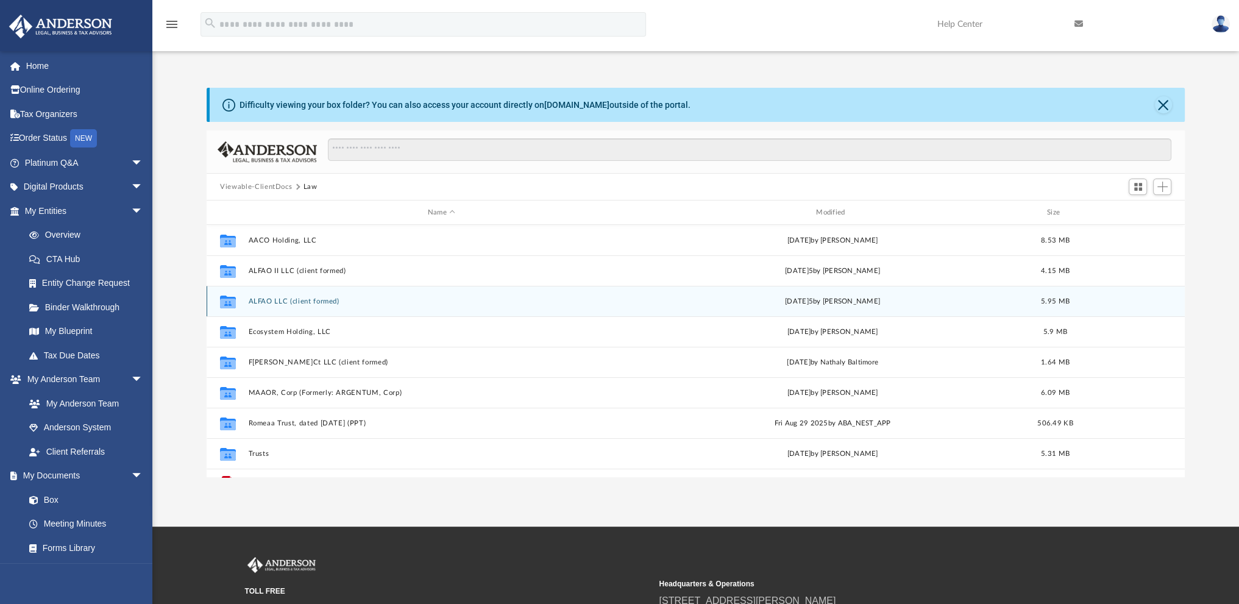
click at [272, 299] on button "ALFAO LLC (client formed)" at bounding box center [442, 301] width 386 height 8
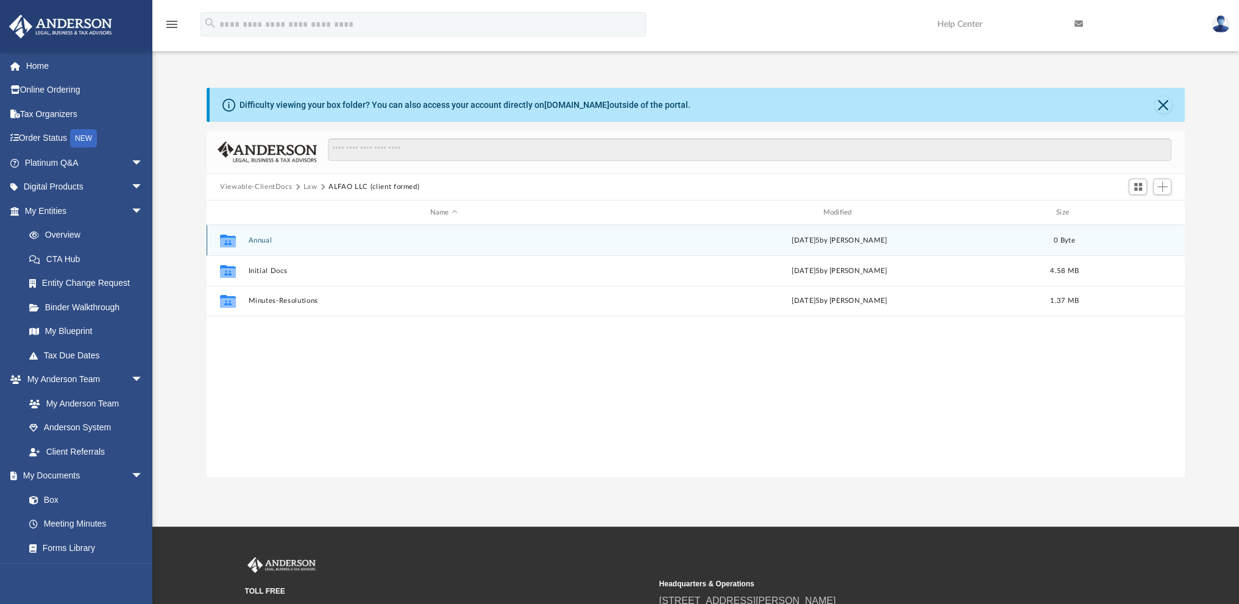
click at [265, 235] on div "Collaborated Folder Annual [DATE] by [PERSON_NAME] 0 Byte" at bounding box center [696, 240] width 978 height 30
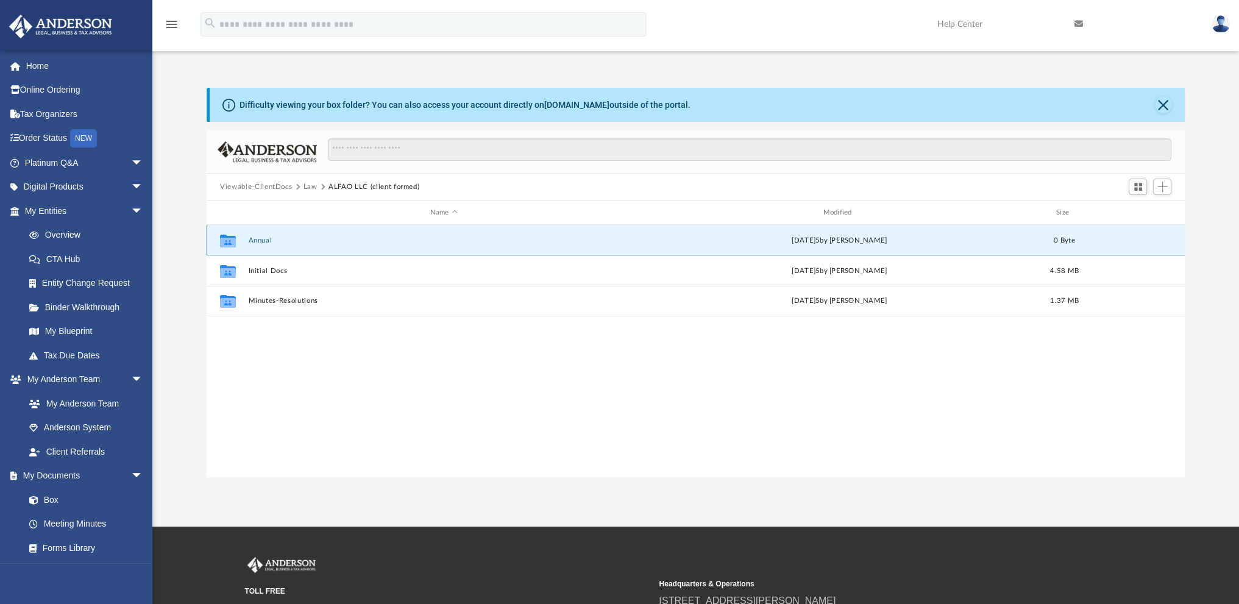
click at [263, 241] on button "Annual" at bounding box center [444, 240] width 391 height 8
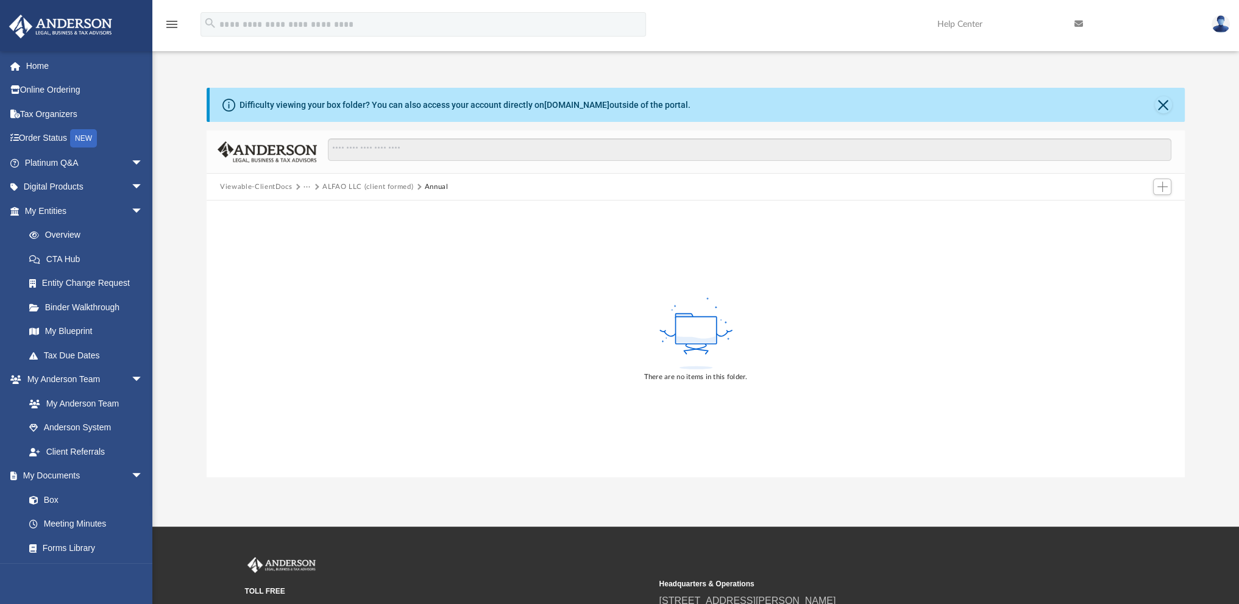
click at [327, 183] on button "ALFAO LLC (client formed)" at bounding box center [367, 187] width 91 height 11
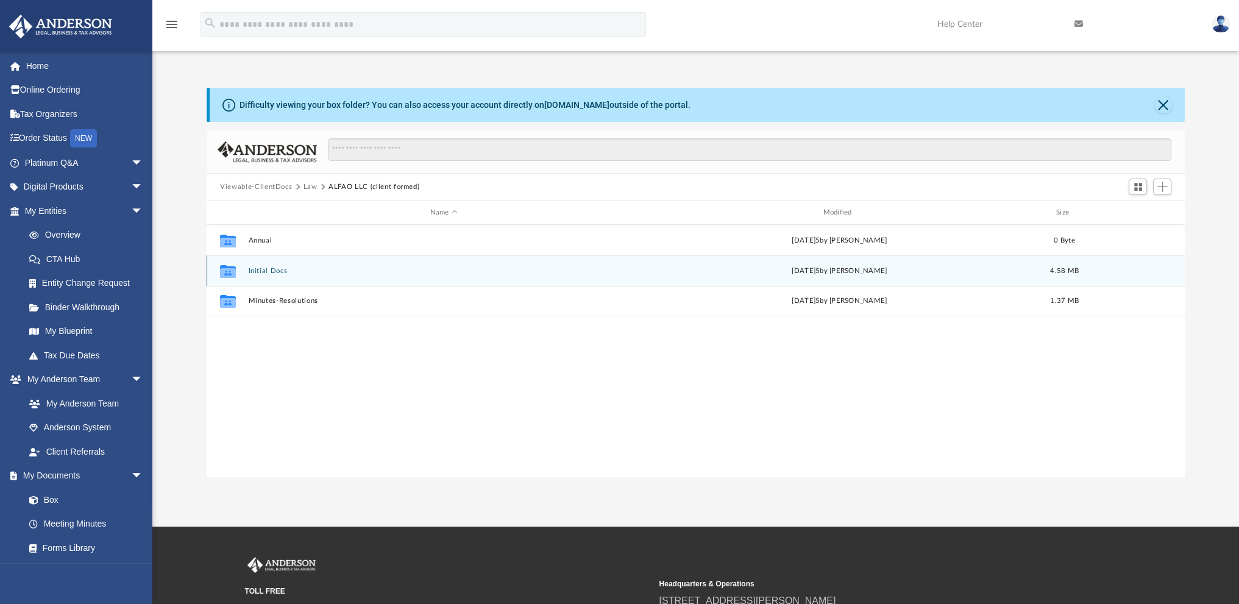
scroll to position [268, 968]
click at [265, 269] on button "Initial Docs" at bounding box center [444, 271] width 391 height 8
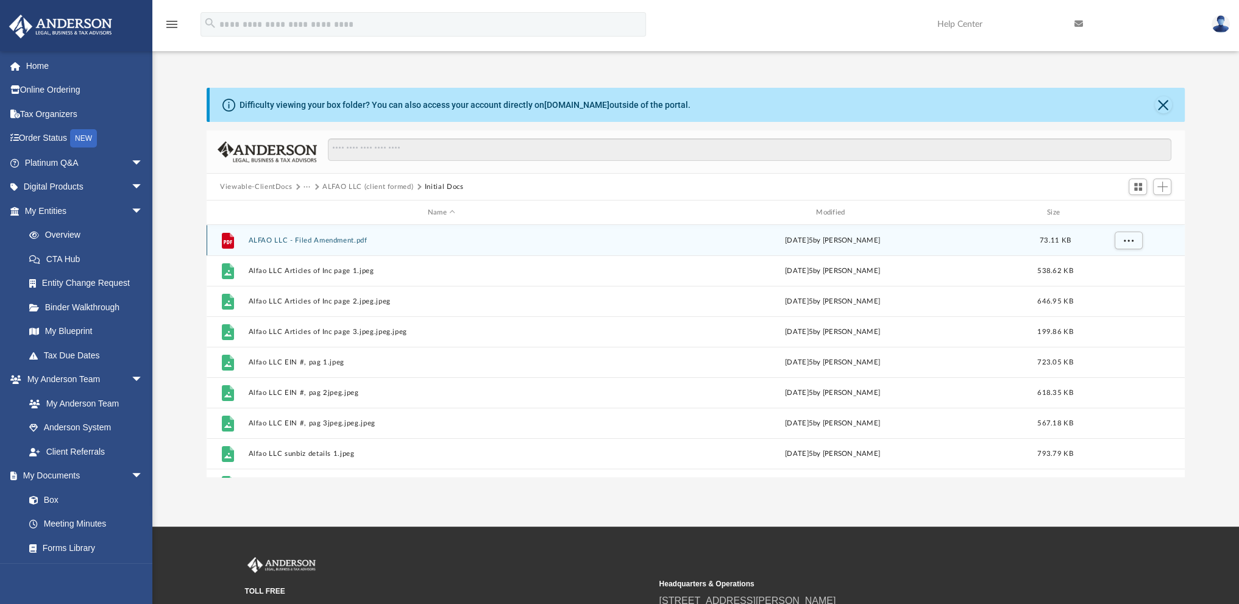
click at [307, 238] on button "ALFAO LLC - Filed Amendment.pdf" at bounding box center [442, 240] width 386 height 8
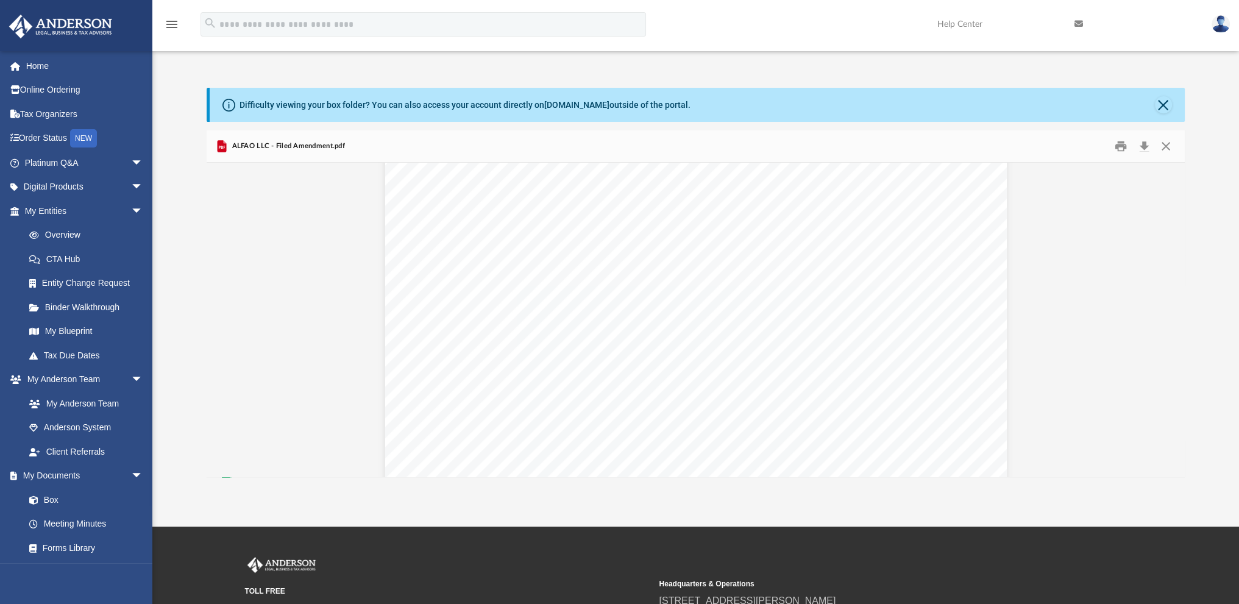
scroll to position [307, 0]
click at [1143, 143] on button "Download" at bounding box center [1144, 146] width 22 height 19
click at [1170, 145] on button "Close" at bounding box center [1165, 146] width 22 height 19
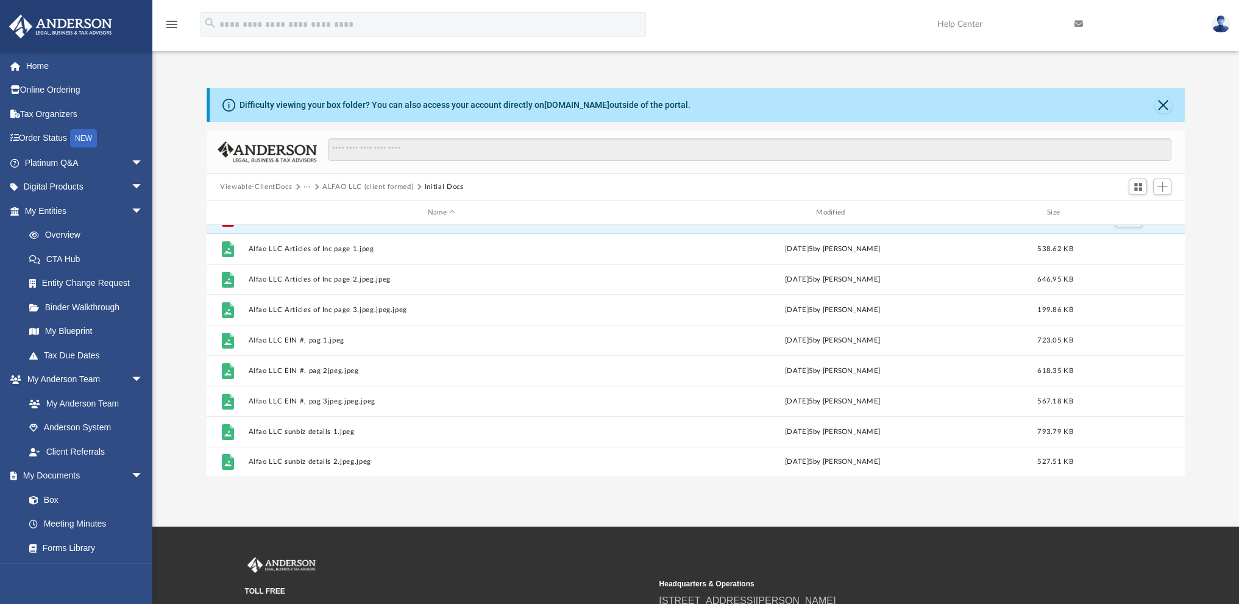
scroll to position [0, 0]
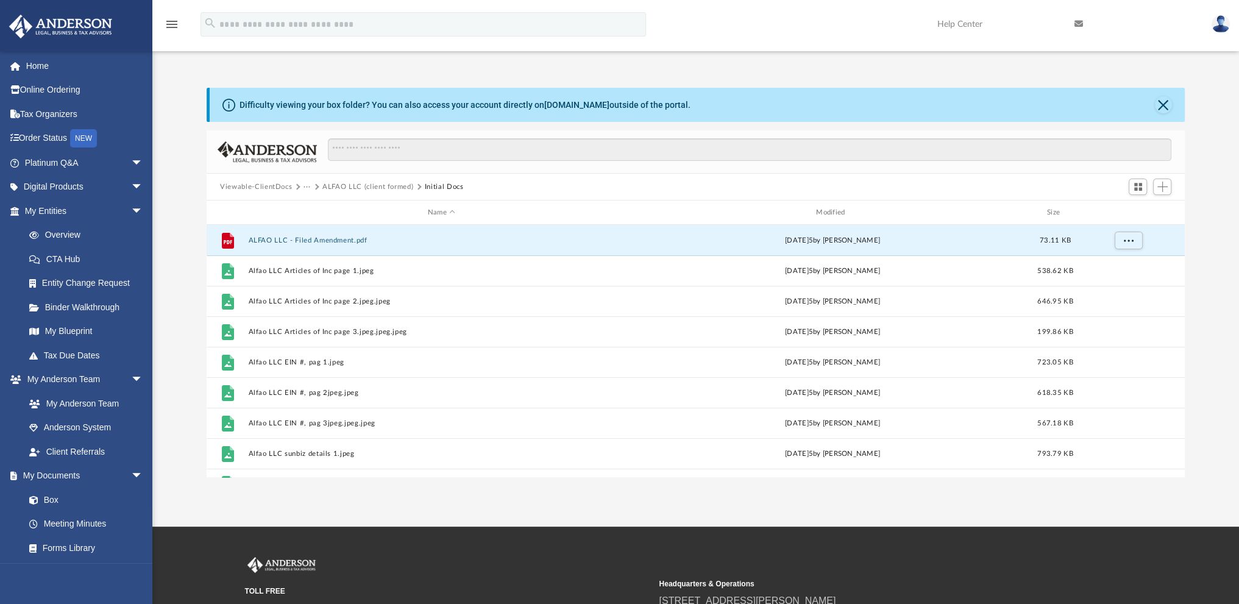
click at [336, 184] on button "ALFAO LLC (client formed)" at bounding box center [367, 187] width 91 height 11
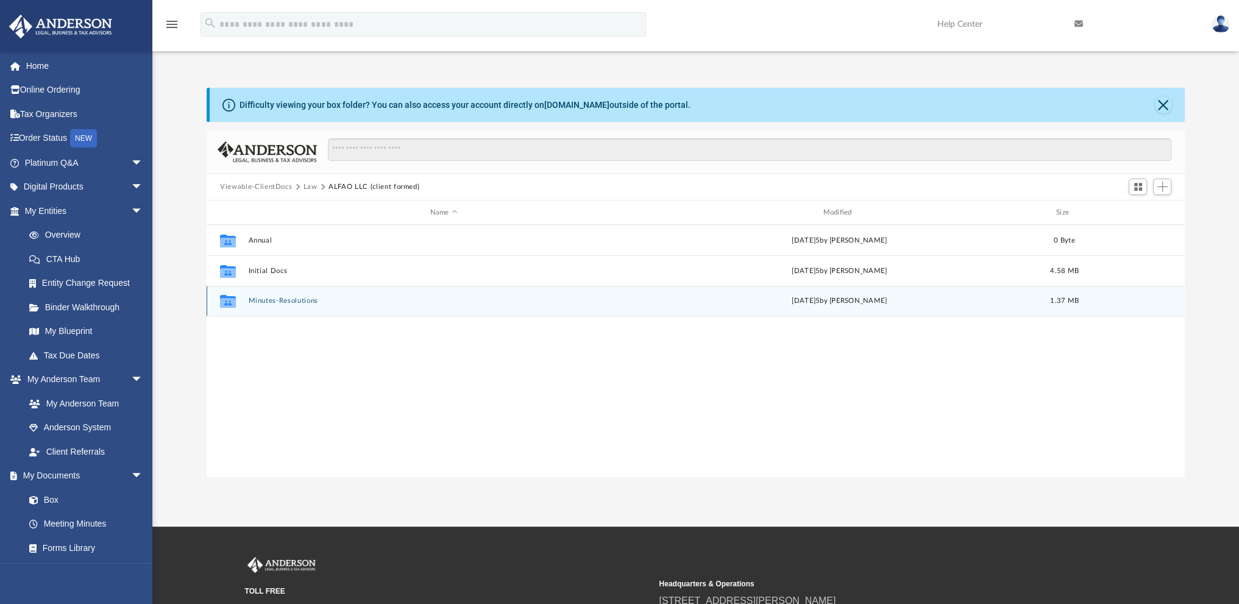
click at [261, 297] on button "Minutes-Resolutions" at bounding box center [444, 301] width 391 height 8
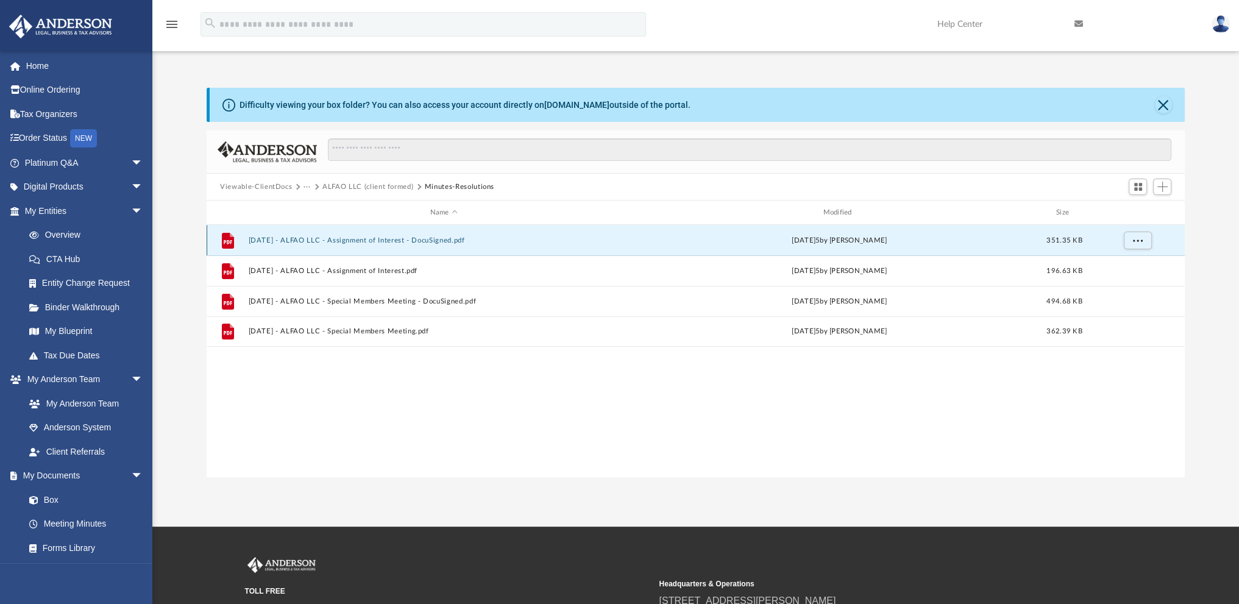
click at [281, 238] on button "[DATE] - ALFAO LLC - Assignment of Interest - DocuSigned.pdf" at bounding box center [444, 240] width 391 height 8
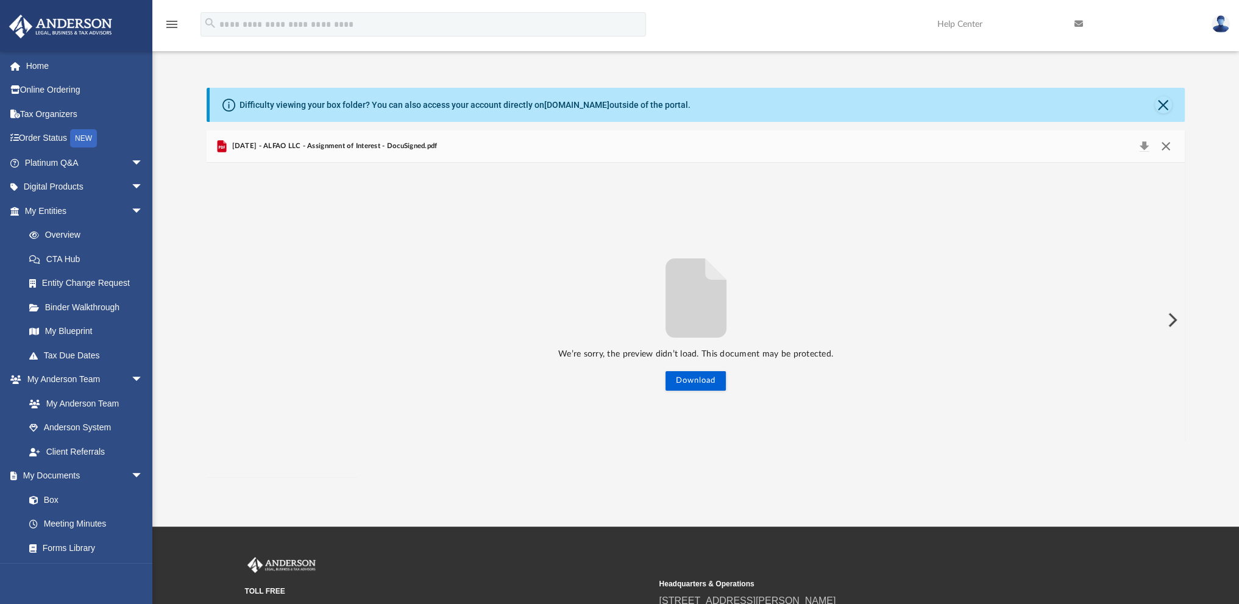
click at [1168, 148] on button "Close" at bounding box center [1165, 146] width 22 height 17
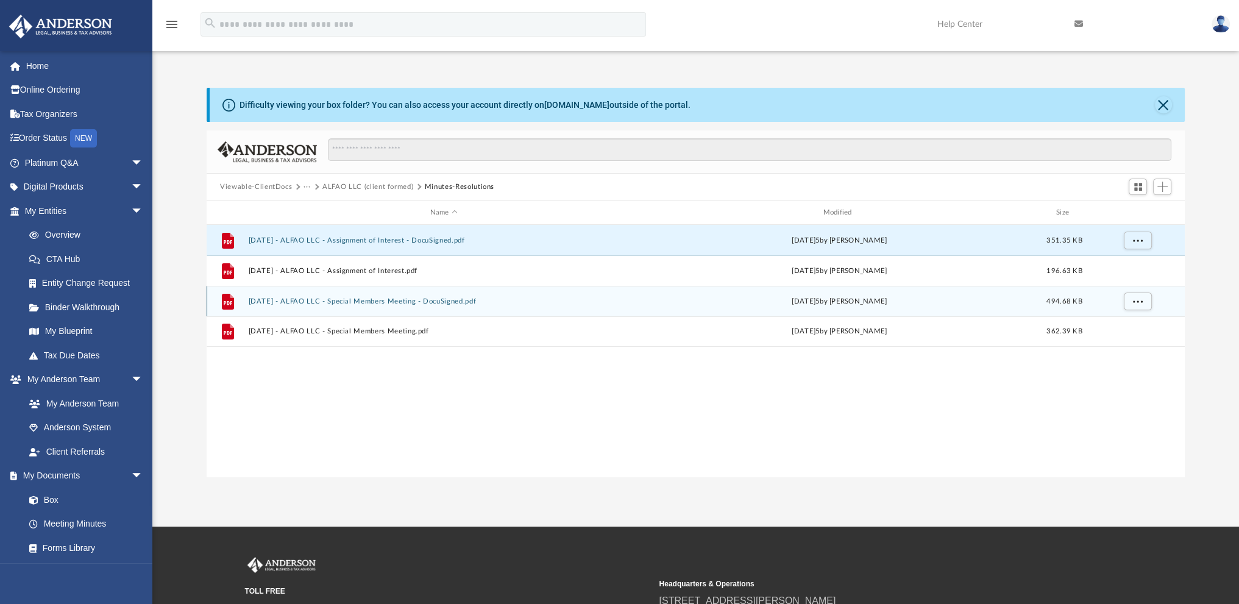
click at [281, 299] on button "[DATE] - ALFAO LLC - Special Members Meeting - DocuSigned.pdf" at bounding box center [444, 301] width 391 height 8
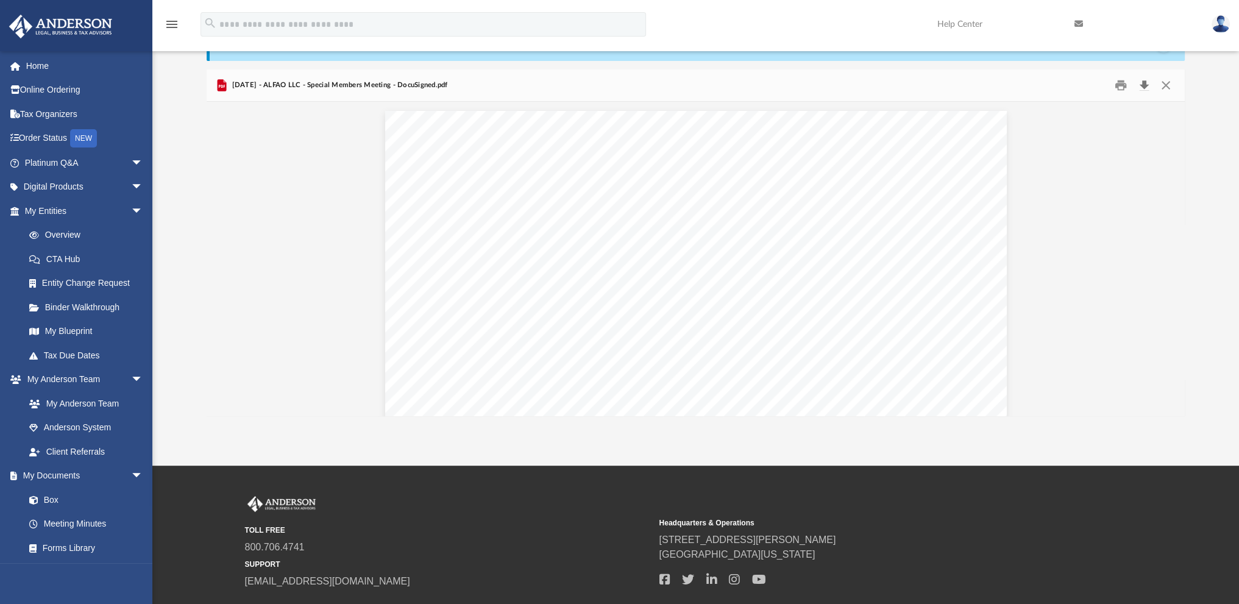
click at [1142, 80] on button "Download" at bounding box center [1144, 85] width 22 height 19
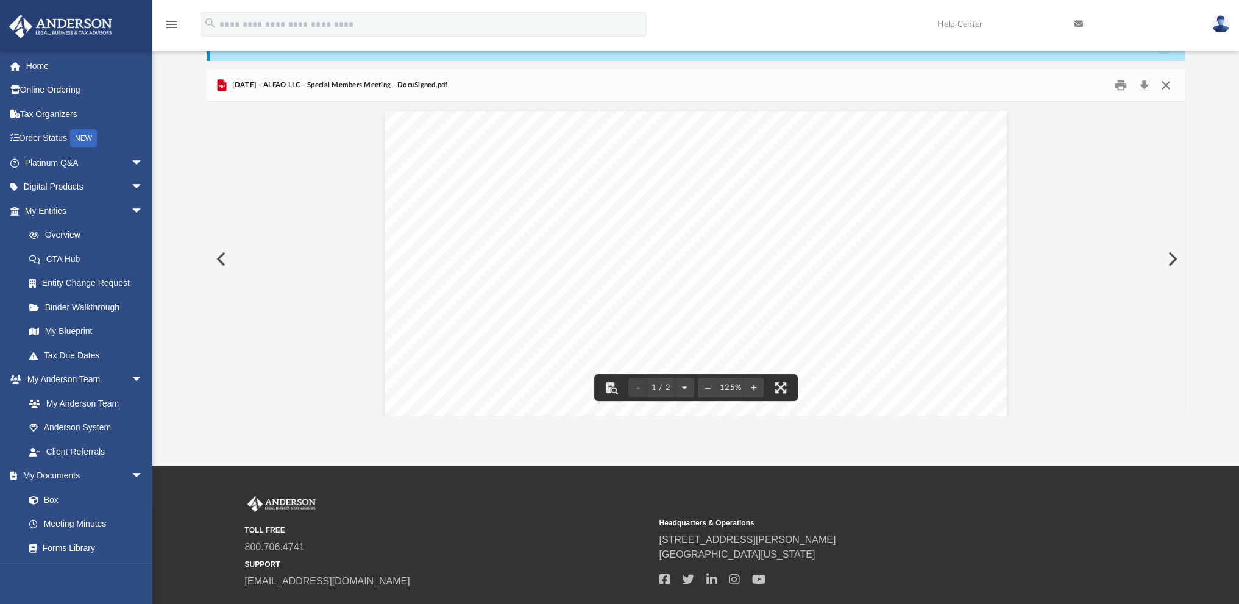
drag, startPoint x: 1173, startPoint y: 83, endPoint x: 1165, endPoint y: 85, distance: 7.7
click at [1171, 83] on button "Close" at bounding box center [1165, 85] width 22 height 19
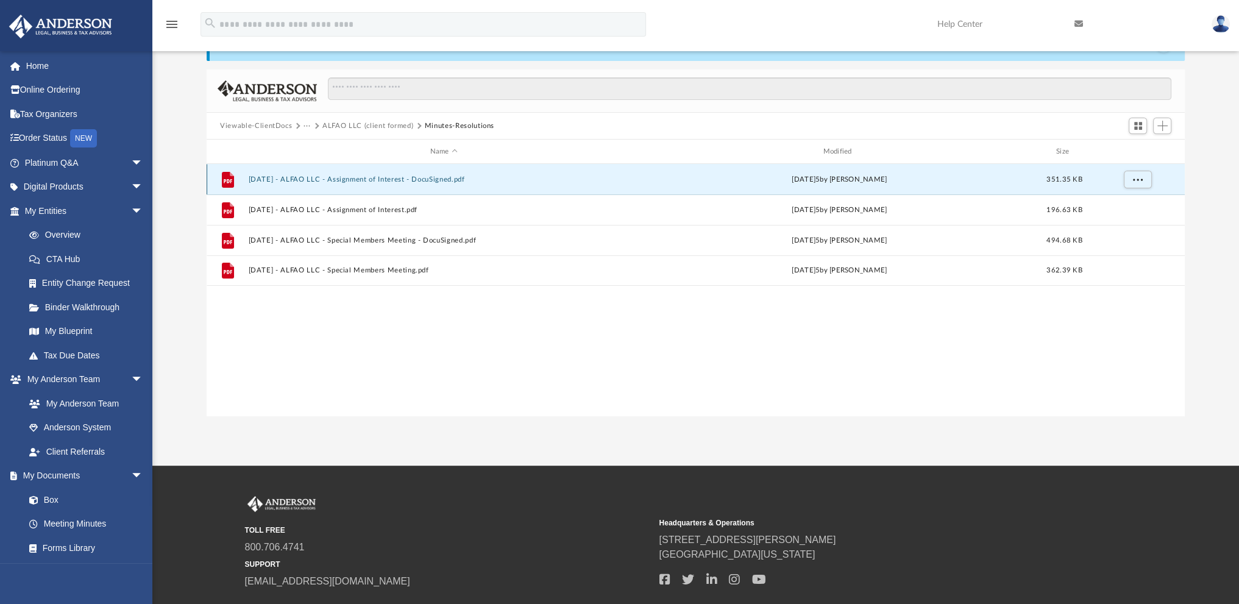
click at [293, 179] on button "[DATE] - ALFAO LLC - Assignment of Interest - DocuSigned.pdf" at bounding box center [444, 180] width 391 height 8
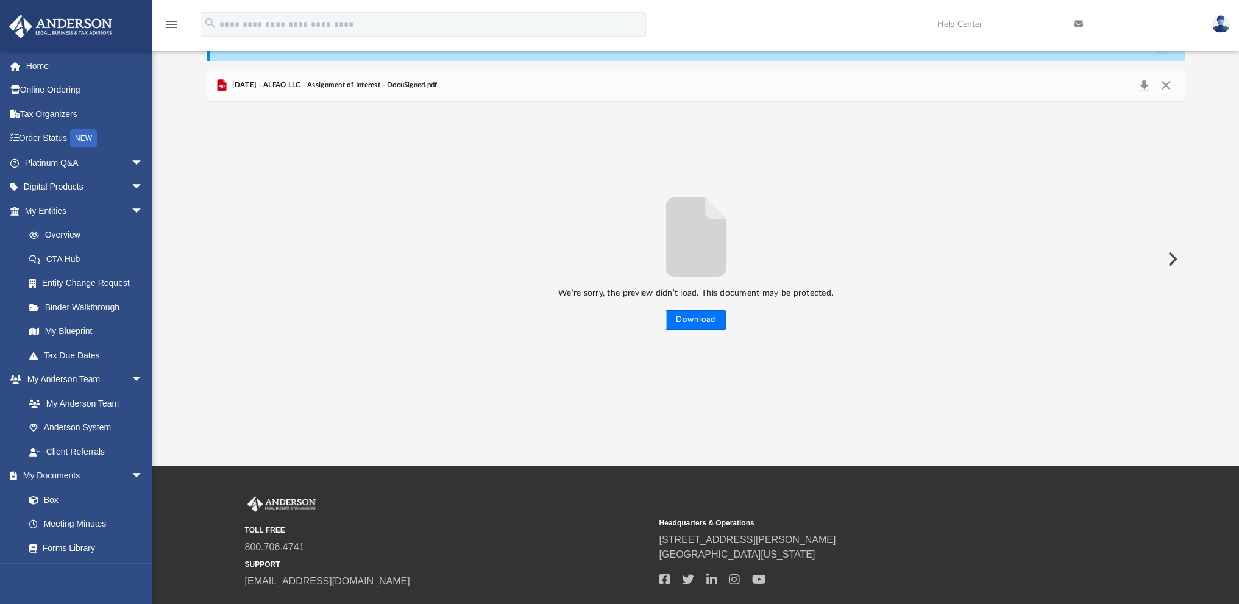
click at [689, 322] on button "Download" at bounding box center [696, 320] width 60 height 20
click at [1164, 85] on button "Close" at bounding box center [1165, 85] width 22 height 17
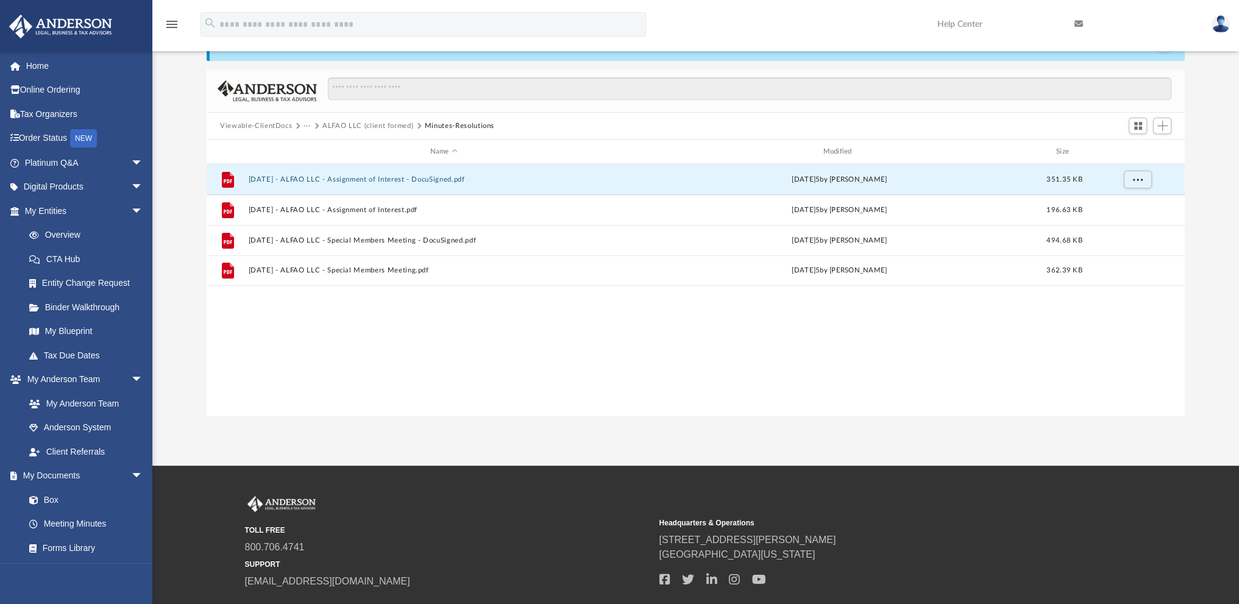
click at [283, 123] on button "Viewable-ClientDocs" at bounding box center [256, 126] width 72 height 11
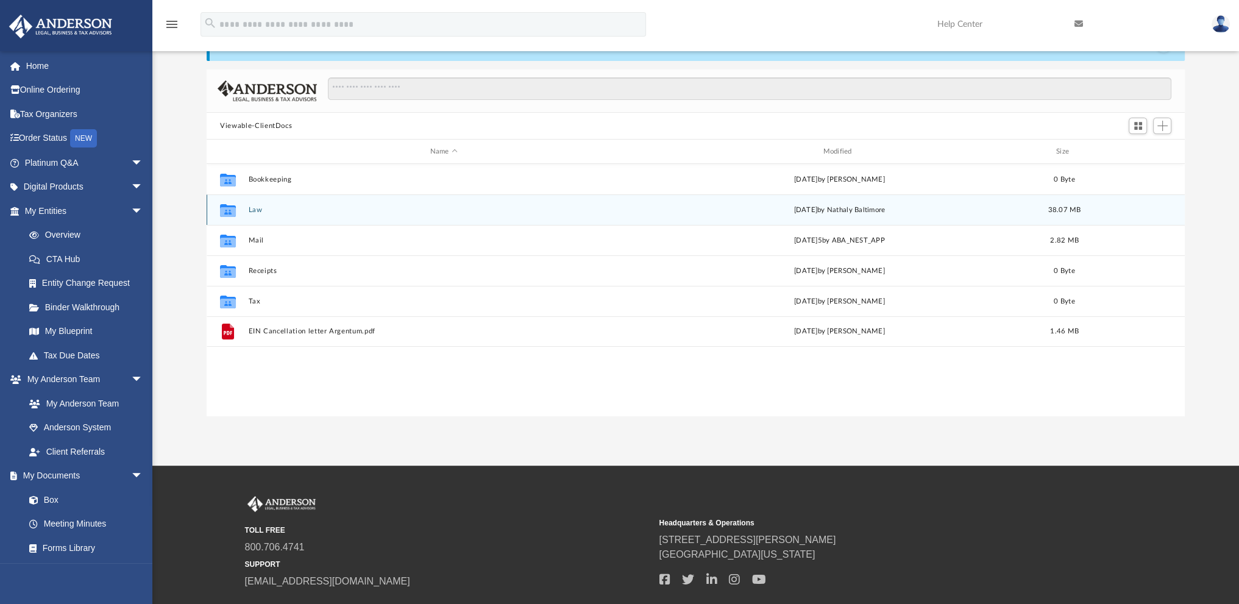
click at [252, 209] on button "Law" at bounding box center [444, 210] width 391 height 8
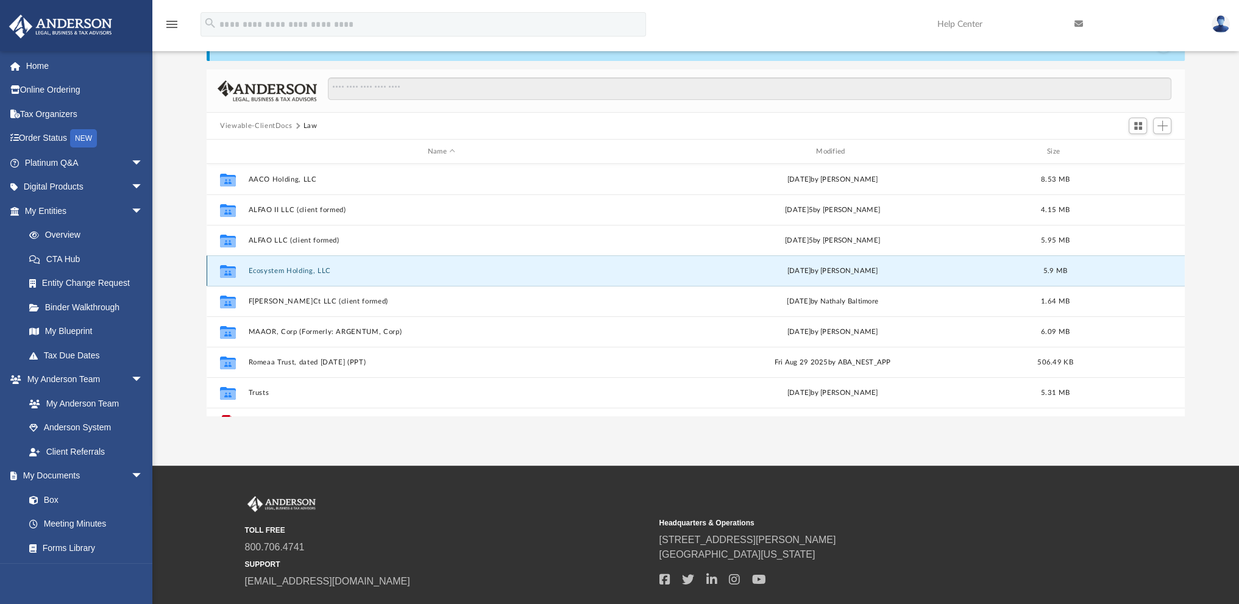
click at [271, 268] on button "Ecosystem Holding, LLC" at bounding box center [442, 271] width 386 height 8
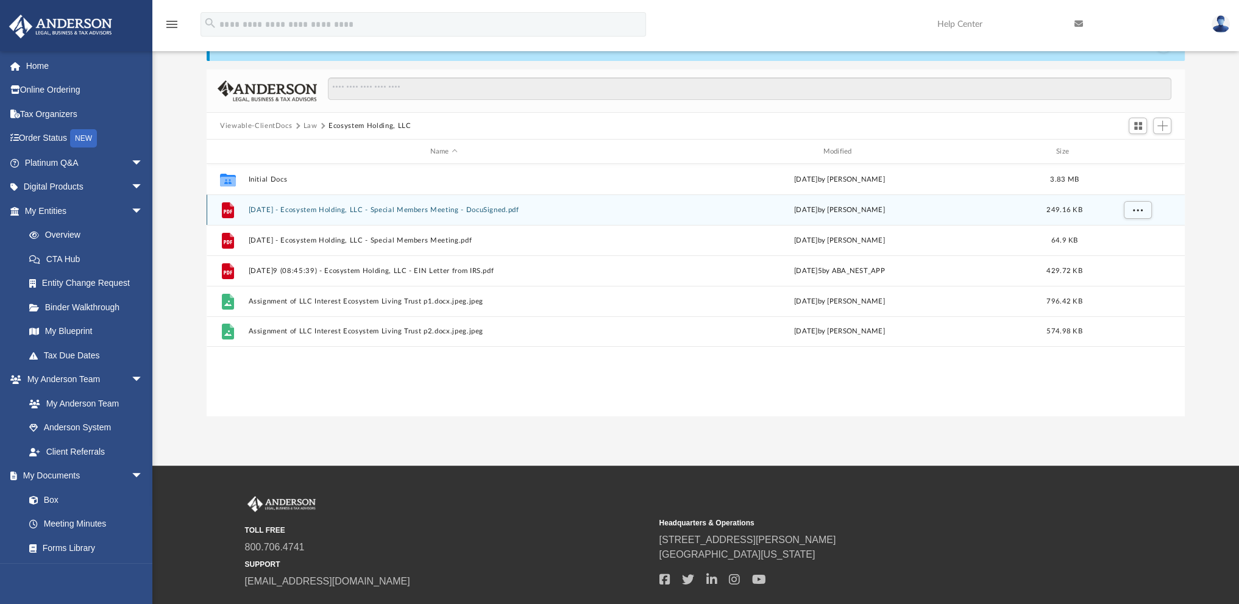
click at [288, 208] on button "[DATE] - Ecosystem Holding, LLC - Special Members Meeting - DocuSigned.pdf" at bounding box center [444, 210] width 391 height 8
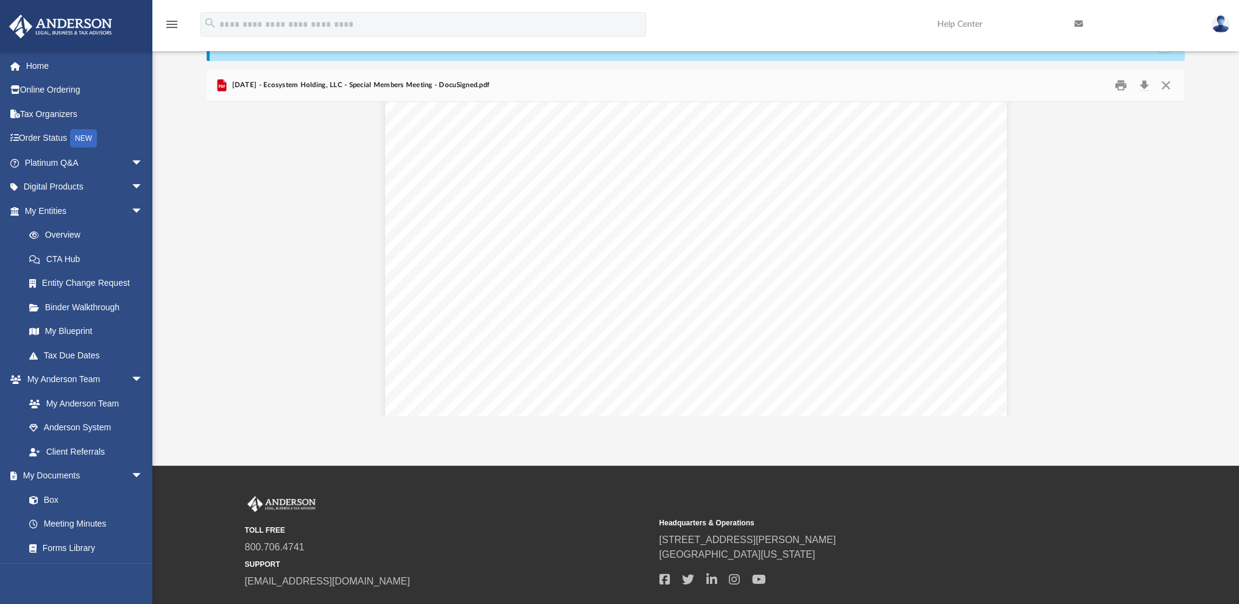
scroll to position [372, 0]
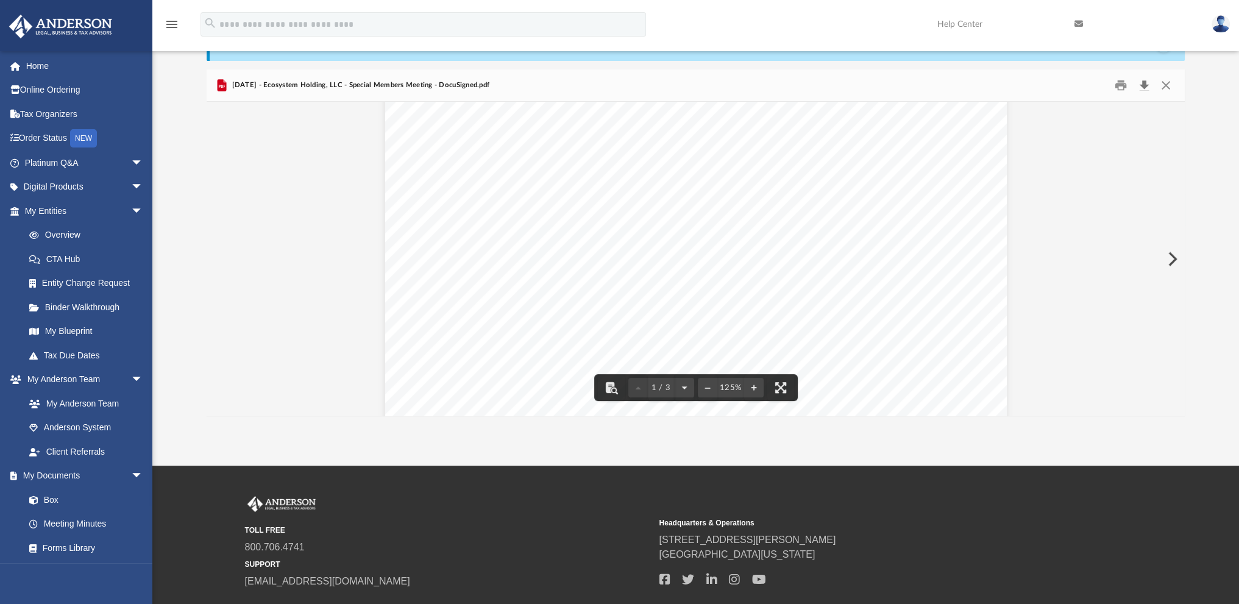
click at [1143, 83] on button "Download" at bounding box center [1144, 85] width 22 height 19
click at [1167, 85] on button "Close" at bounding box center [1165, 85] width 22 height 19
